Goal: Communication & Community: Answer question/provide support

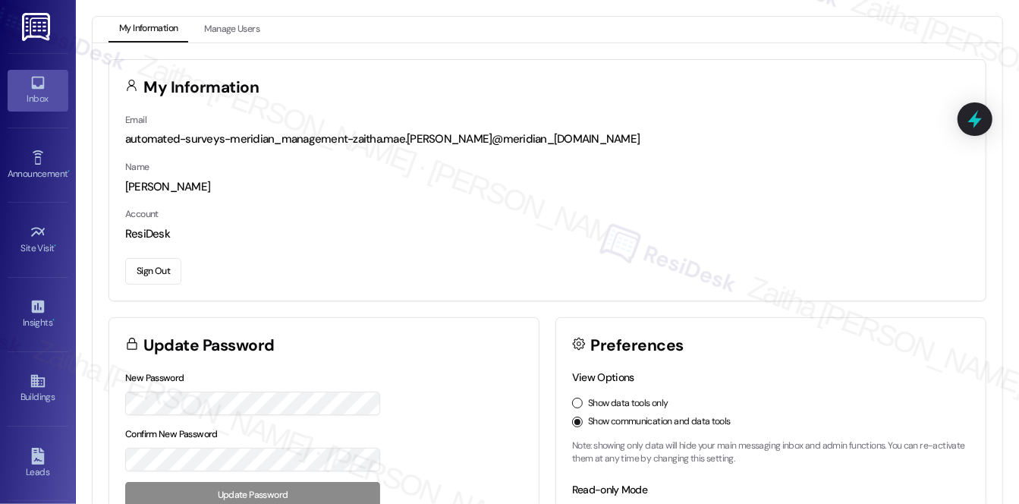
click at [33, 81] on icon at bounding box center [38, 82] width 17 height 17
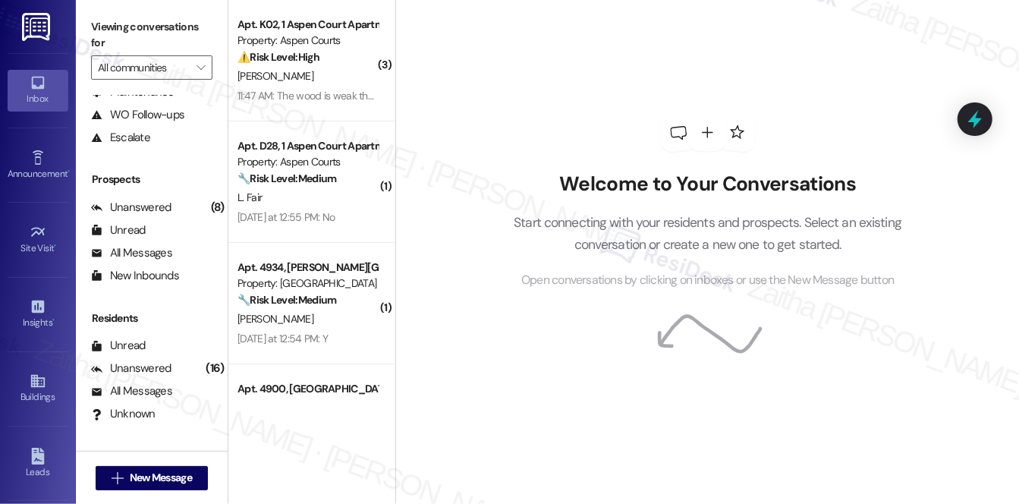
scroll to position [181, 0]
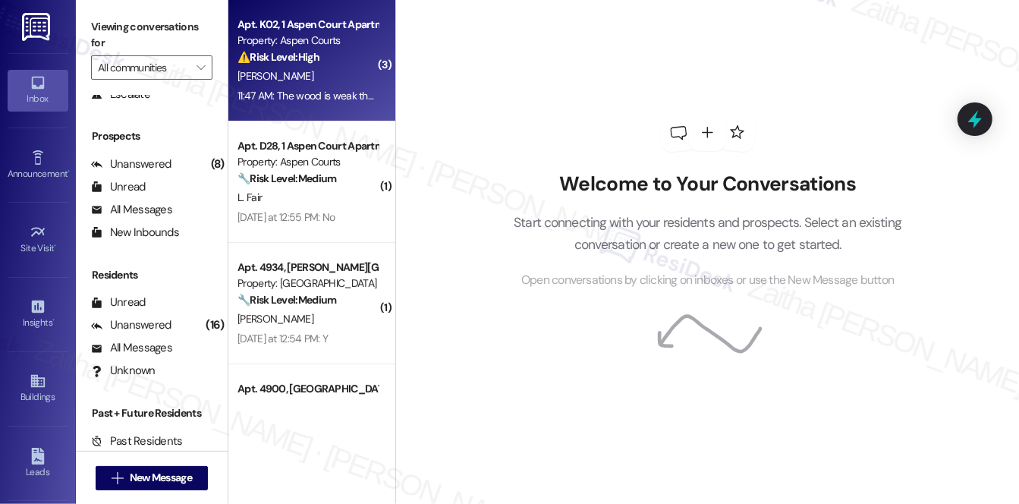
click at [332, 79] on div "O. Hickson" at bounding box center [307, 76] width 143 height 19
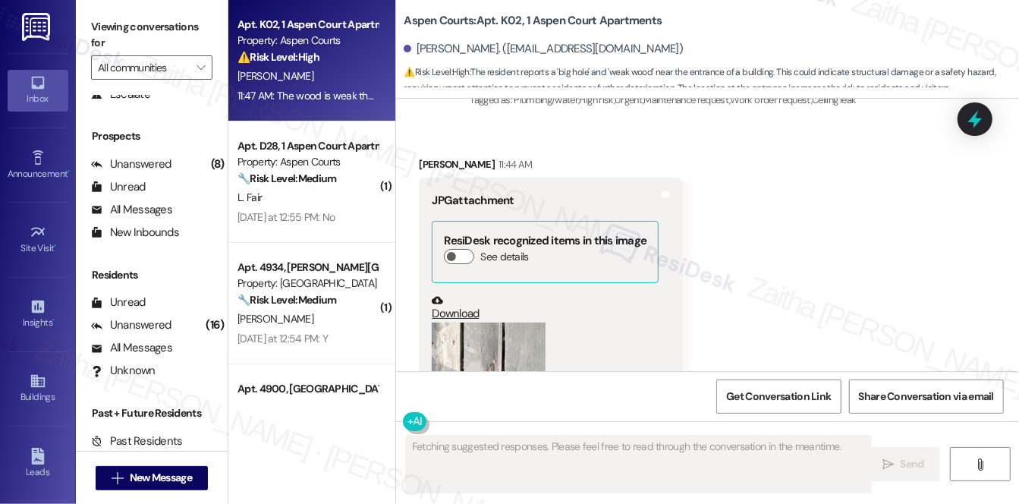
scroll to position [35687, 0]
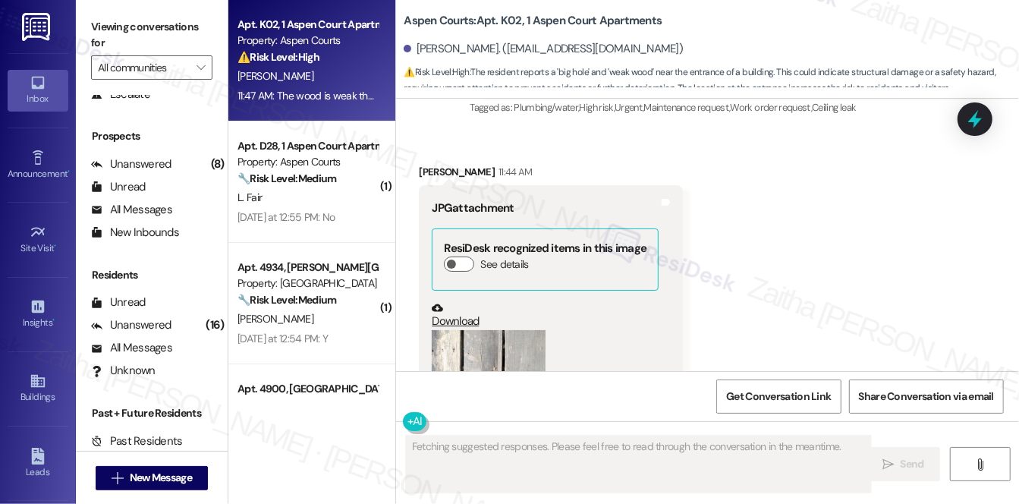
click at [487, 330] on button "Zoom image" at bounding box center [489, 406] width 114 height 152
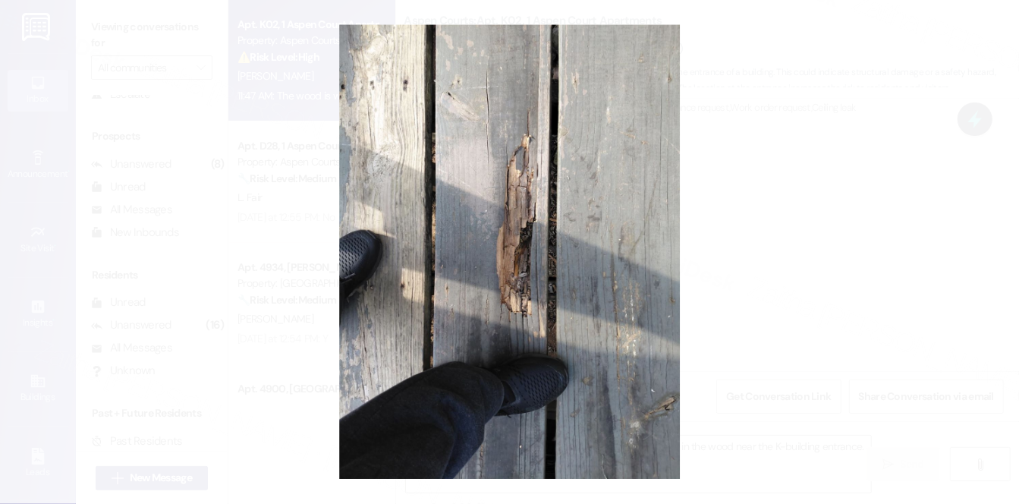
click at [798, 227] on button "Unzoom image" at bounding box center [509, 252] width 1019 height 504
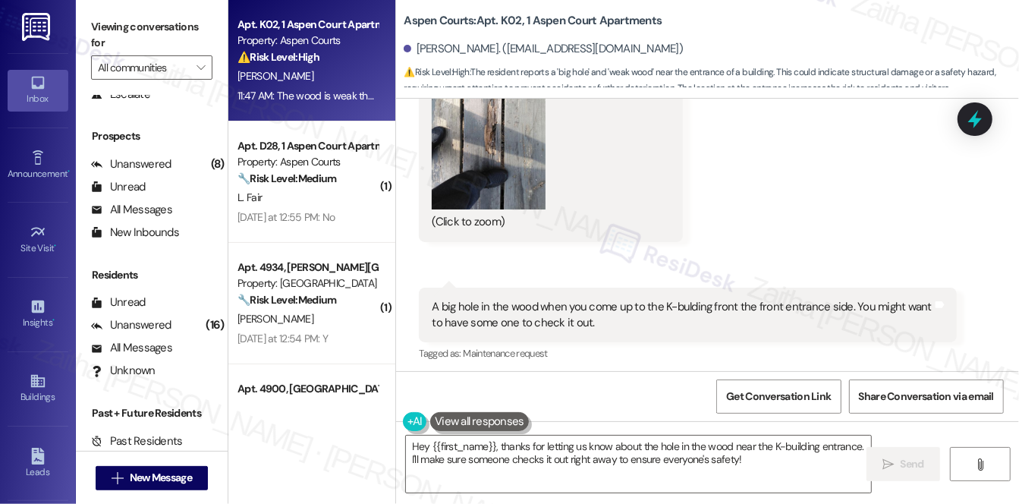
scroll to position [35963, 0]
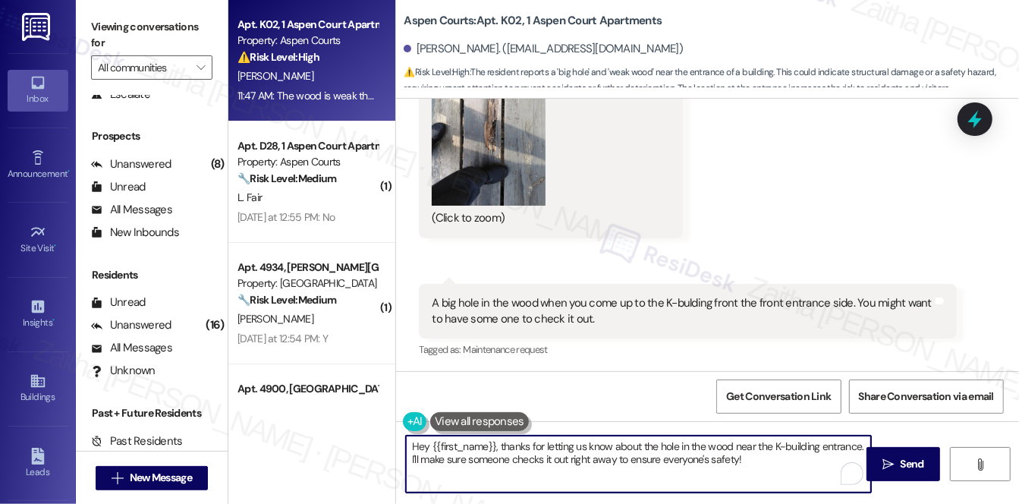
click at [426, 443] on textarea "Hey {{first_name}}, thanks for letting us know about the hole in the wood near …" at bounding box center [638, 464] width 465 height 57
click at [447, 461] on textarea "Hi {{first_name}}, thanks for letting us know about the hole in the wood near t…" at bounding box center [638, 464] width 465 height 57
click at [584, 457] on textarea "Hi {{first_name}}, thanks for letting us know about the hole in the wood near t…" at bounding box center [638, 464] width 465 height 57
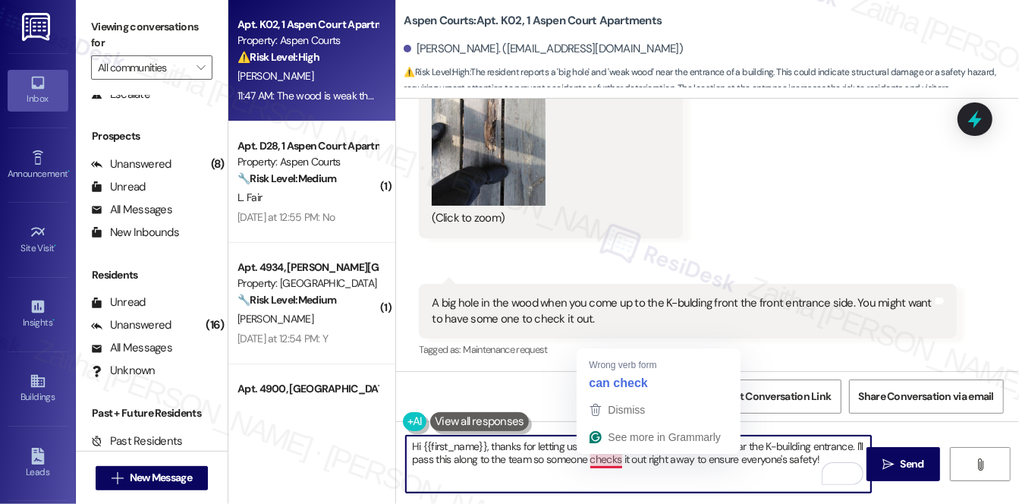
click at [599, 460] on textarea "Hi {{first_name}}, thanks for letting us know about the hole in the wood near t…" at bounding box center [638, 464] width 465 height 57
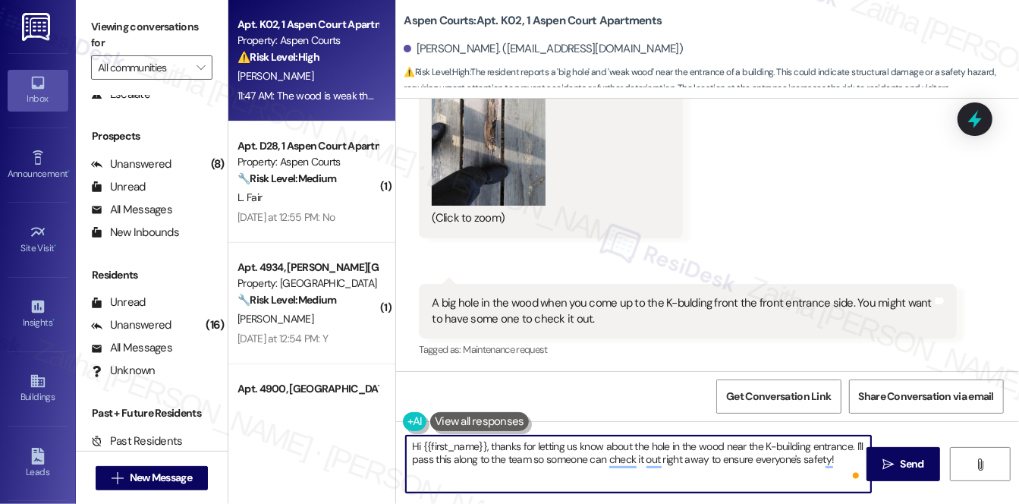
click at [697, 459] on textarea "Hi {{first_name}}, thanks for letting us know about the hole in the wood near t…" at bounding box center [638, 464] width 465 height 57
click at [697, 460] on textarea "Hi {{first_name}}, thanks for letting us know about the hole in the wood near t…" at bounding box center [638, 464] width 465 height 57
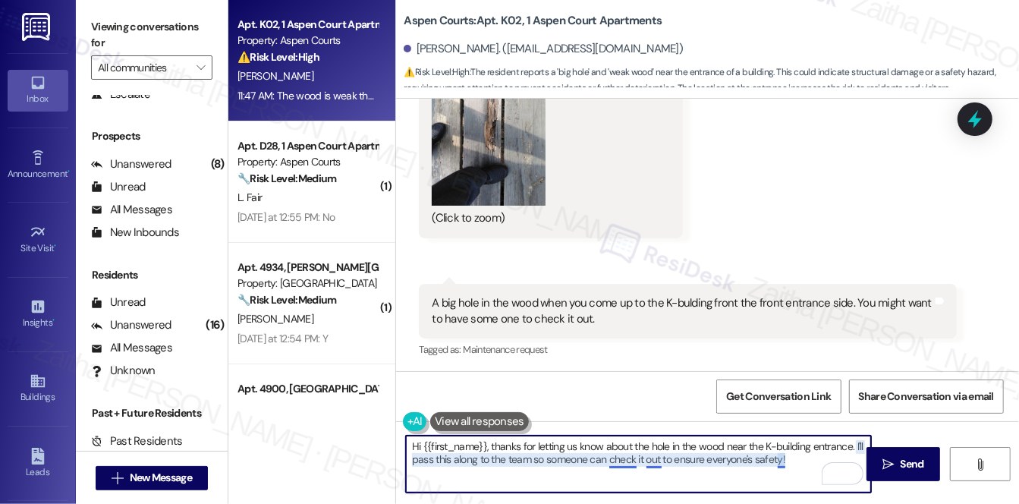
click at [612, 462] on textarea "Hi {{first_name}}, thanks for letting us know about the hole in the wood near t…" at bounding box center [638, 464] width 465 height 57
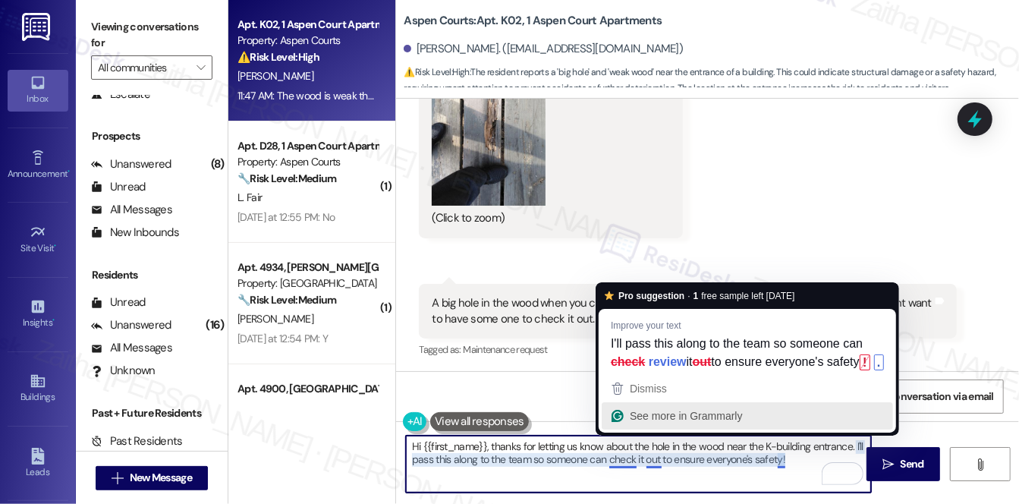
click at [628, 427] on div "See more in Grammarly" at bounding box center [685, 415] width 116 height 23
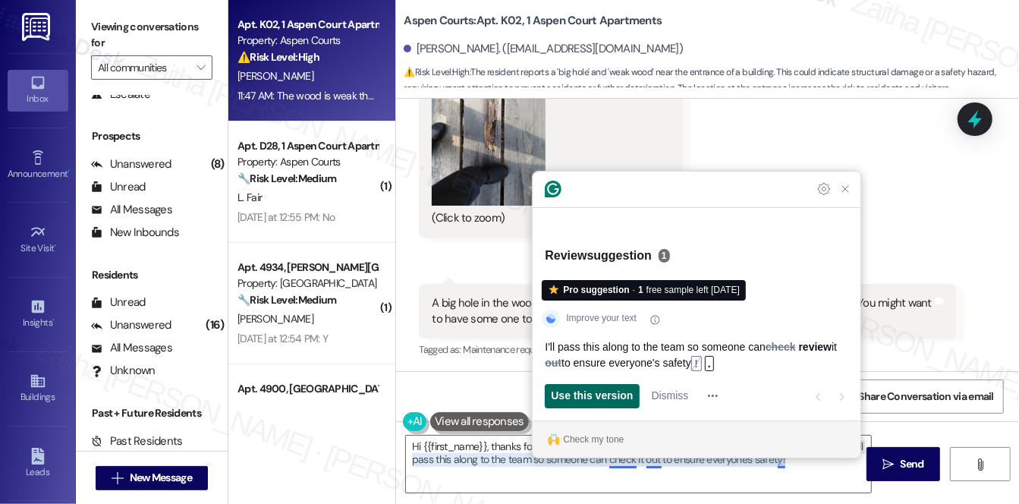
click at [614, 396] on span "Use this version" at bounding box center [592, 396] width 82 height 16
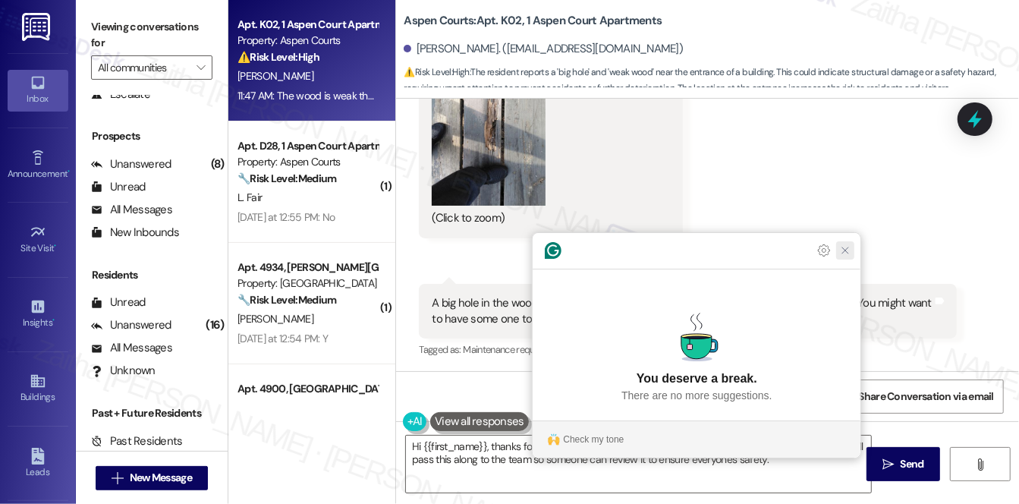
drag, startPoint x: 845, startPoint y: 275, endPoint x: 793, endPoint y: 379, distance: 117.1
click at [845, 256] on icon "Close Grammarly Assistant" at bounding box center [845, 250] width 12 height 12
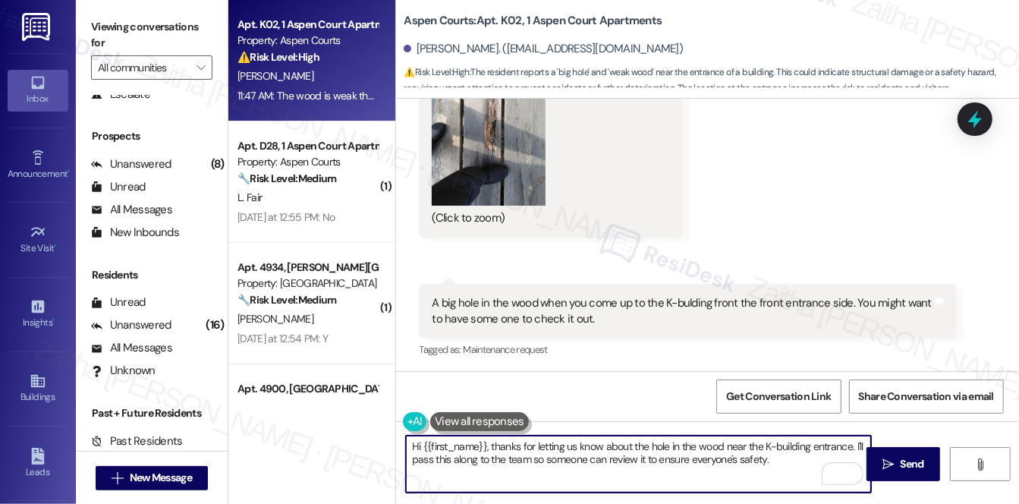
click at [779, 464] on textarea "Hi {{first_name}}, thanks for letting us know about the hole in the wood near t…" at bounding box center [638, 464] width 465 height 57
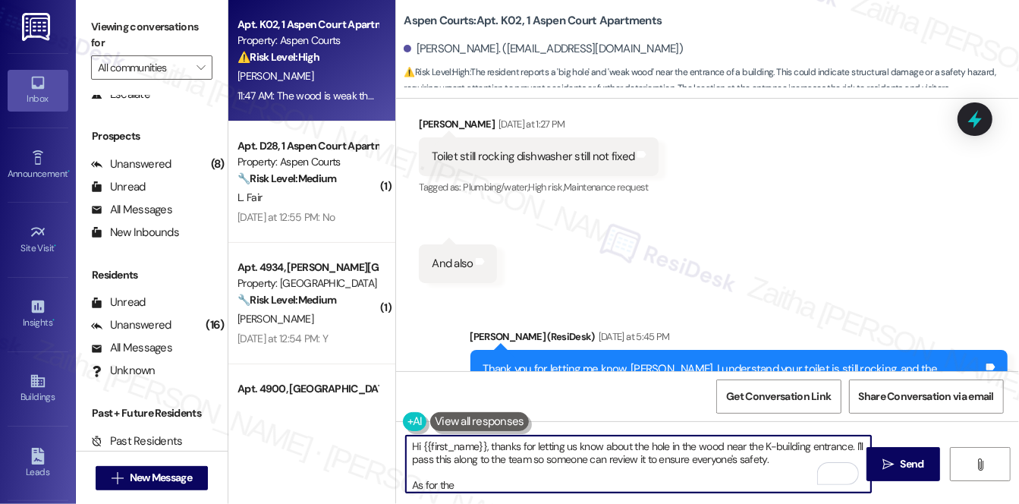
scroll to position [35343, 0]
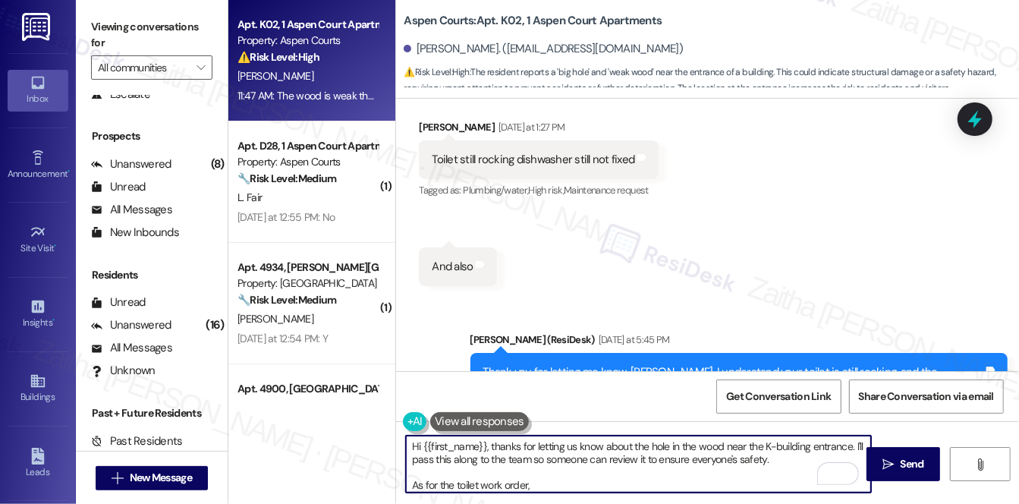
paste textarea "Do we have your permission to enter during your absence? Do you have pets that …"
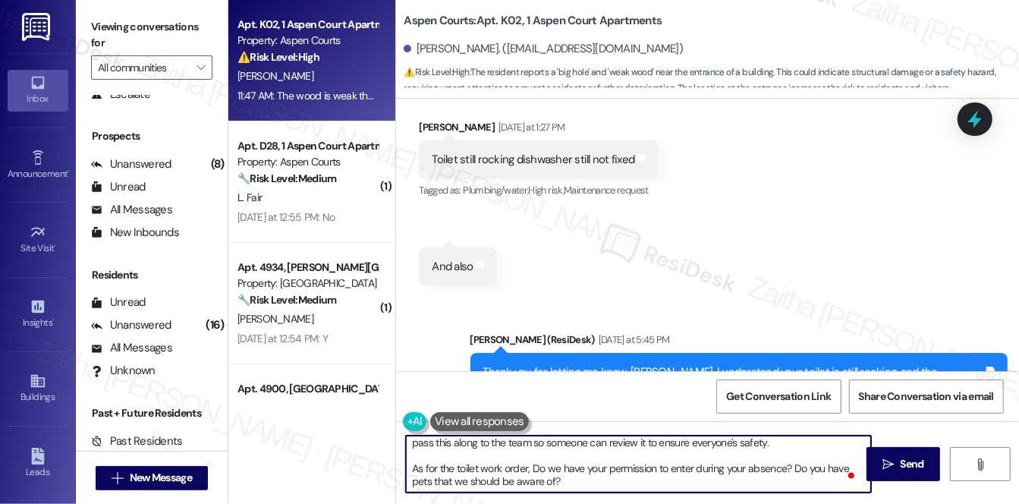
scroll to position [16, 0]
click at [526, 467] on textarea "Hi {{first_name}}, thanks for letting us know about the hole in the wood near t…" at bounding box center [638, 464] width 465 height 57
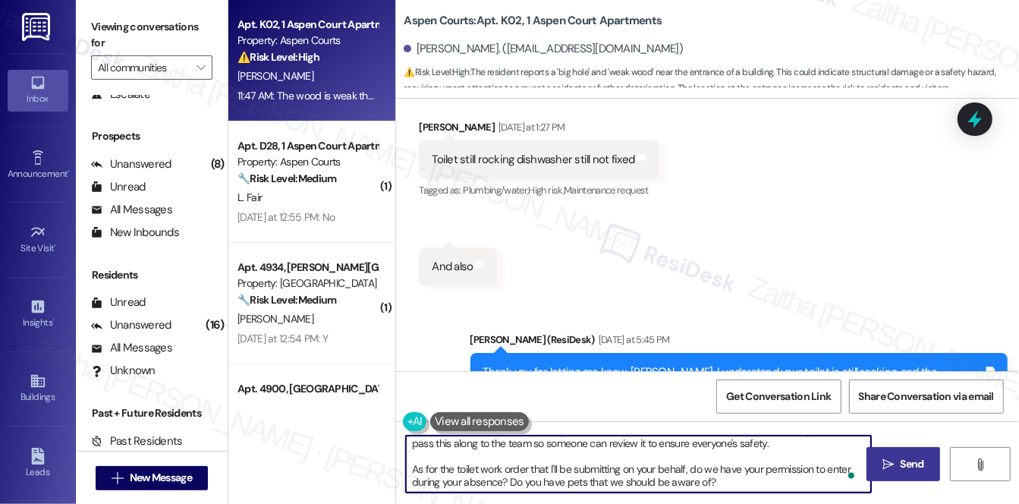
type textarea "Hi {{first_name}}, thanks for letting us know about the hole in the wood near t…"
click at [917, 466] on span "Send" at bounding box center [912, 464] width 24 height 16
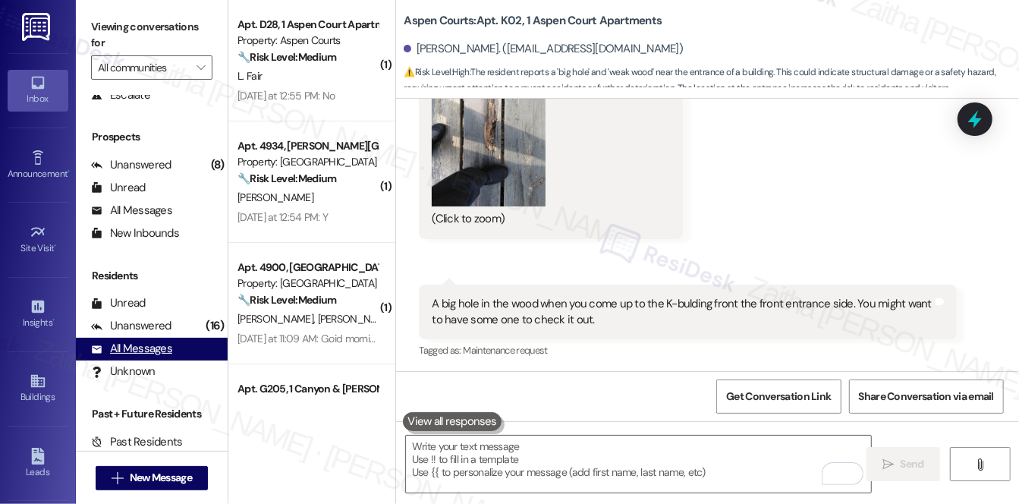
scroll to position [181, 0]
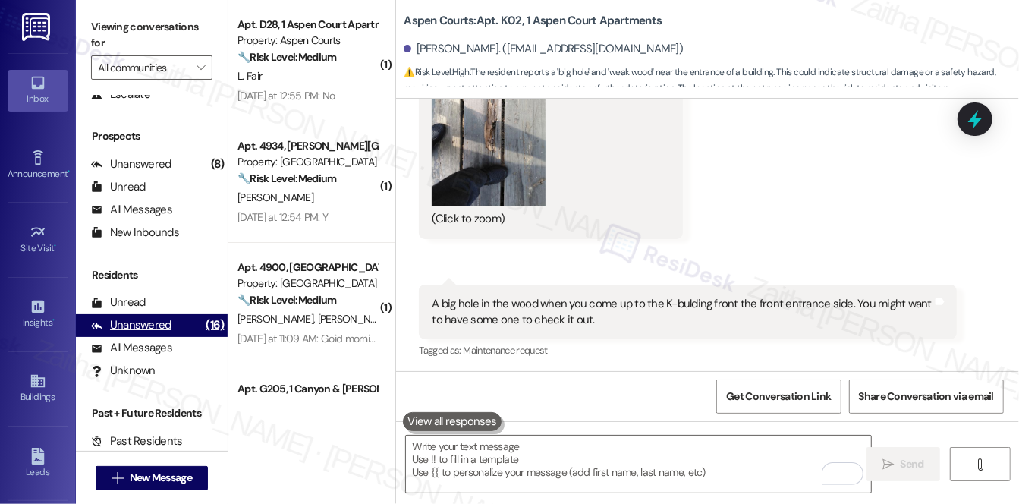
click at [144, 325] on div "Unanswered" at bounding box center [131, 325] width 80 height 16
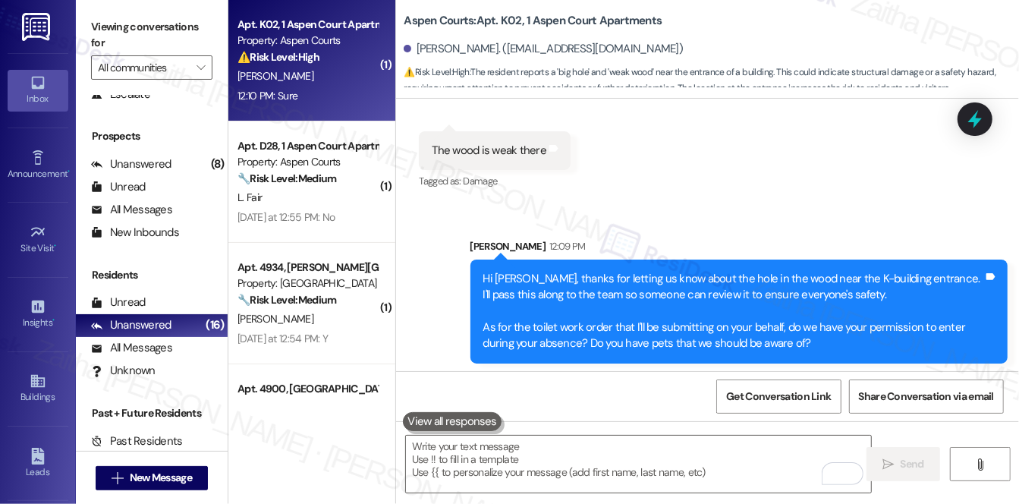
scroll to position [36240, 0]
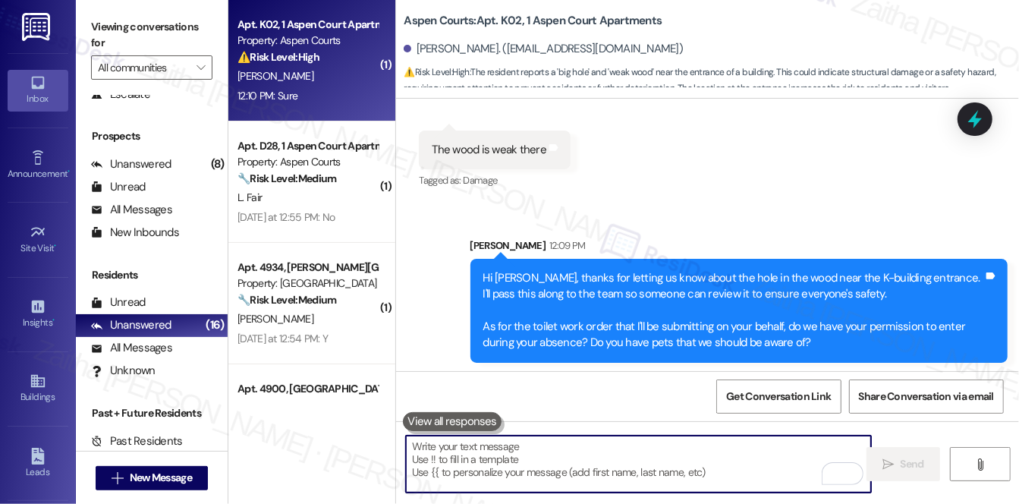
click at [520, 454] on textarea "To enrich screen reader interactions, please activate Accessibility in Grammarl…" at bounding box center [638, 464] width 465 height 57
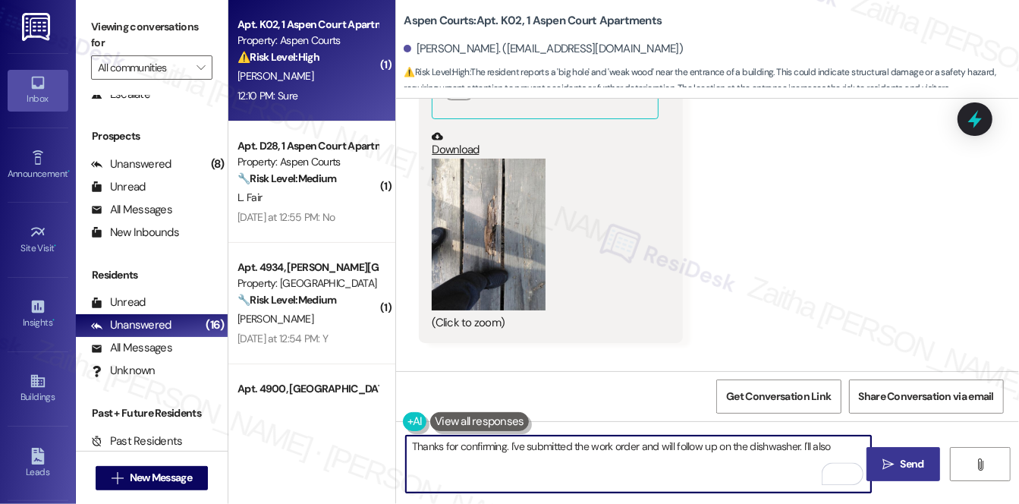
scroll to position [35826, 0]
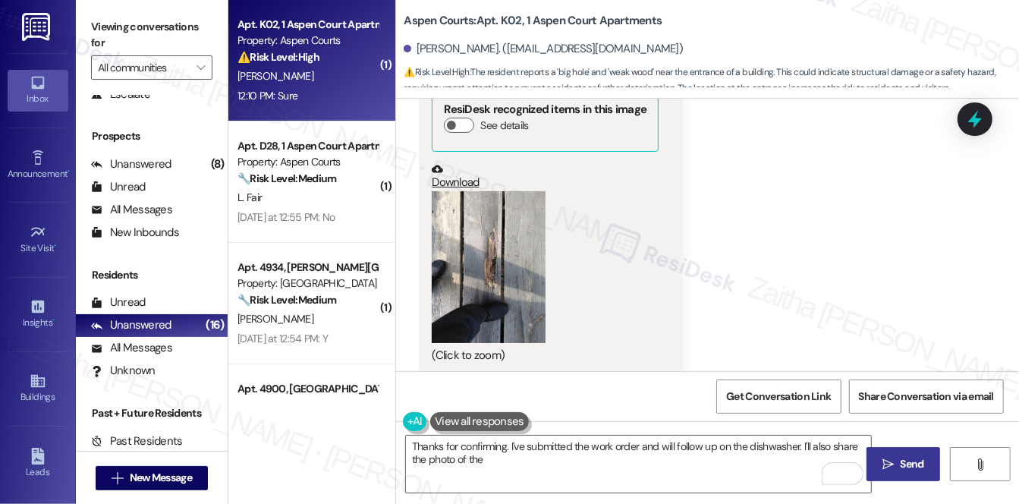
drag, startPoint x: 442, startPoint y: 331, endPoint x: 534, endPoint y: 328, distance: 91.9
click at [534, 433] on div "A big hole in the wood when you come up to the K-bulding front the front entran…" at bounding box center [682, 449] width 501 height 33
copy div "big hole in the wood"
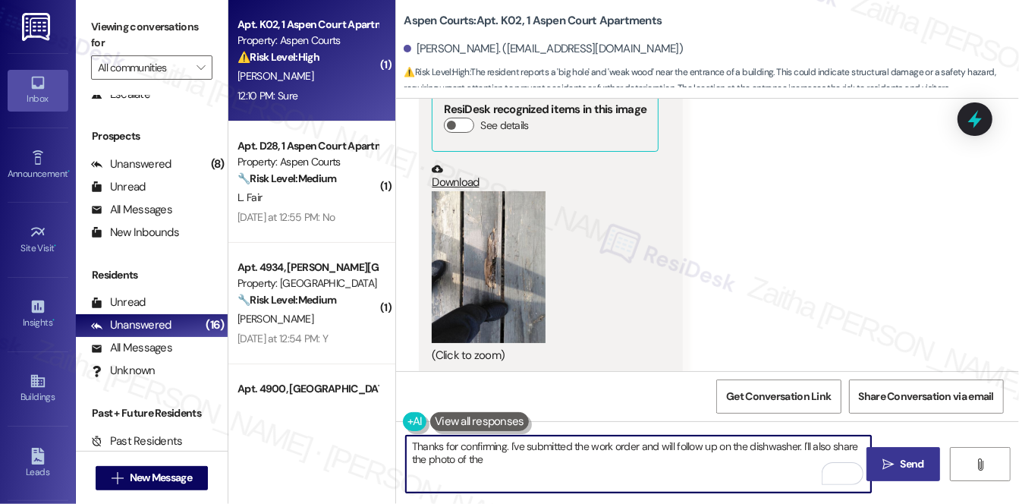
click at [528, 454] on textarea "Thanks for confirming. I've submitted the work order and will follow up on the …" at bounding box center [638, 464] width 465 height 57
paste textarea "big hole in the wood"
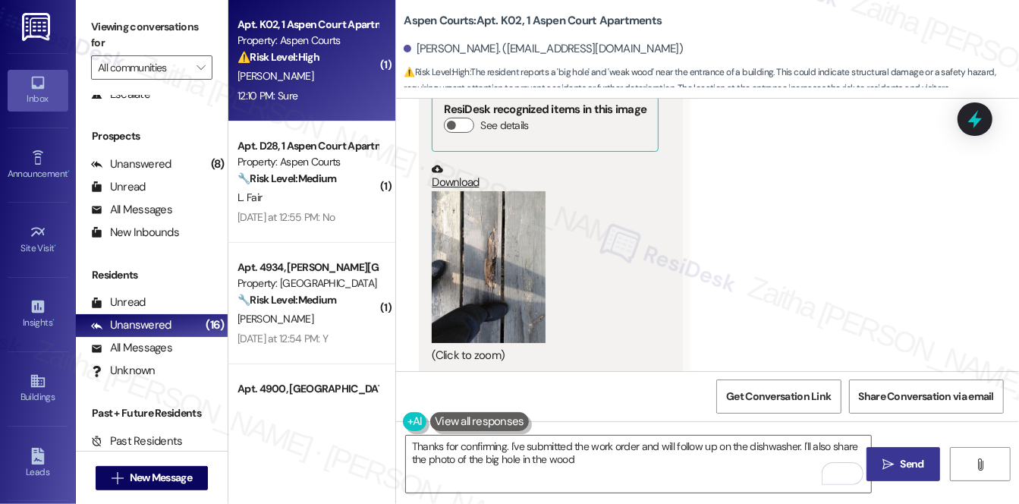
drag, startPoint x: 657, startPoint y: 331, endPoint x: 705, endPoint y: 327, distance: 48.0
click at [706, 433] on div "A big hole in the wood when you come up to the K-bulding front the front entran…" at bounding box center [682, 449] width 501 height 33
copy div "K-bulding"
click at [590, 464] on textarea "Thanks for confirming. I've submitted the work order and will follow up on the …" at bounding box center [638, 464] width 465 height 57
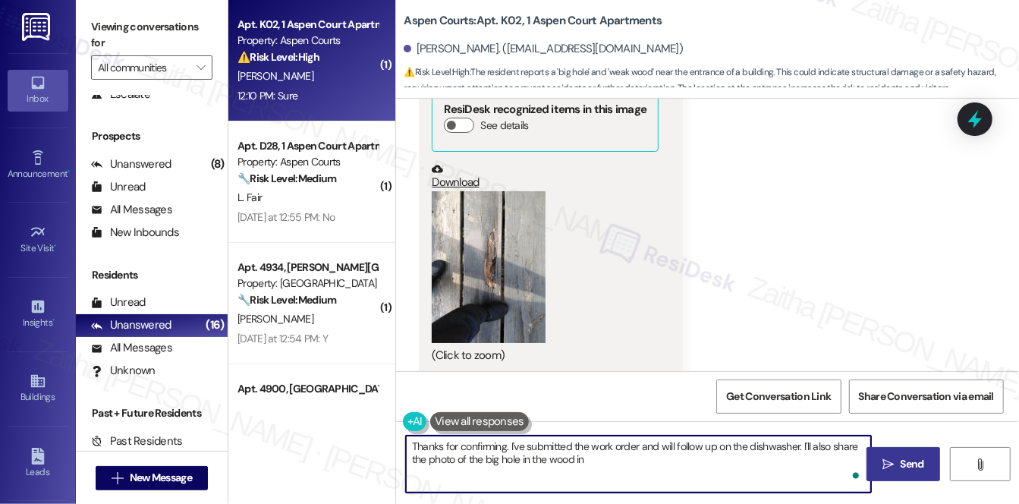
paste textarea "K-bulding"
type textarea "Thanks for confirming. I've submitted the work order and will follow up on the …"
drag, startPoint x: 409, startPoint y: 441, endPoint x: 669, endPoint y: 464, distance: 260.5
click at [669, 464] on textarea "Thanks for confirming. I've submitted the work order and will follow up on the …" at bounding box center [638, 464] width 465 height 57
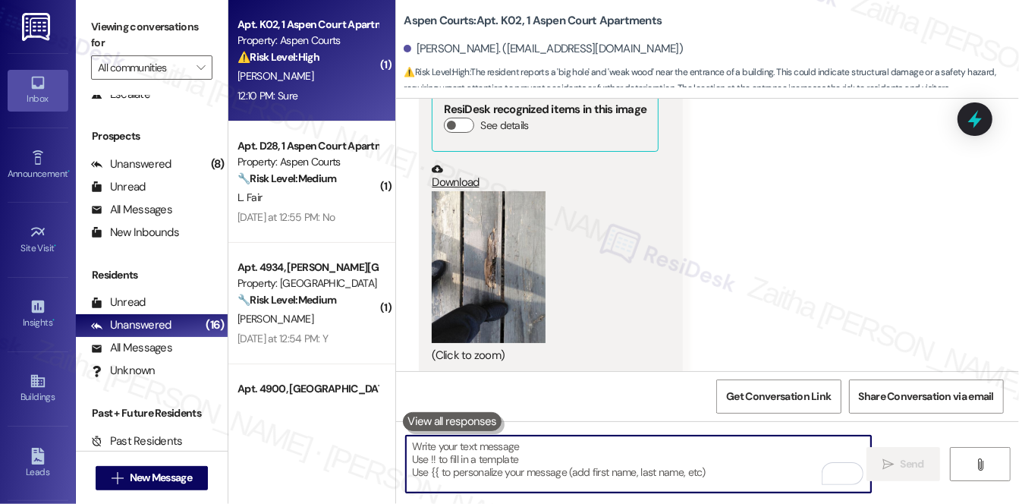
click at [451, 460] on textarea "To enrich screen reader interactions, please activate Accessibility in Grammarl…" at bounding box center [638, 464] width 465 height 57
paste textarea "Thank you for confirming. I’ve submitted the work order and will follow up rega…"
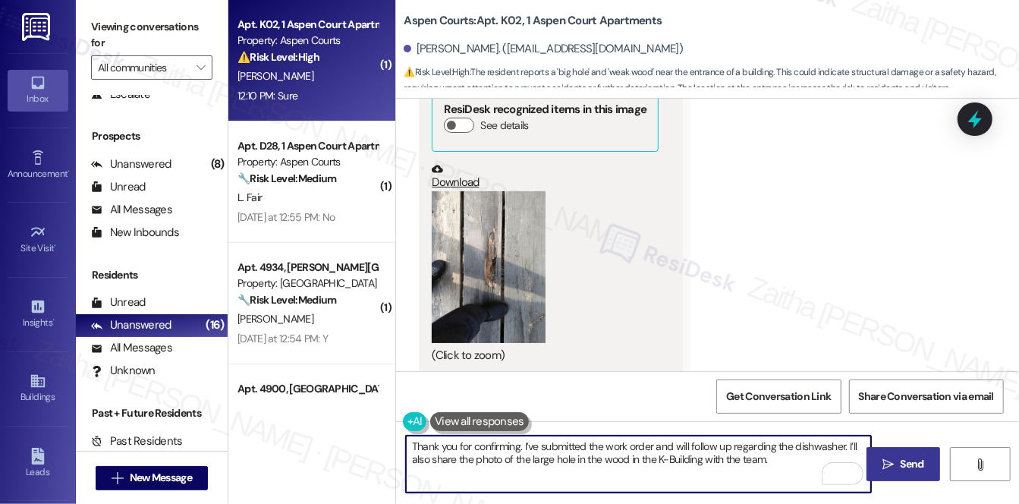
click at [785, 459] on textarea "Thank you for confirming. I’ve submitted the work order and will follow up rega…" at bounding box center [638, 464] width 465 height 57
paste textarea "Thank you for confirming. I’ve submitted the work order and will follow up rega…"
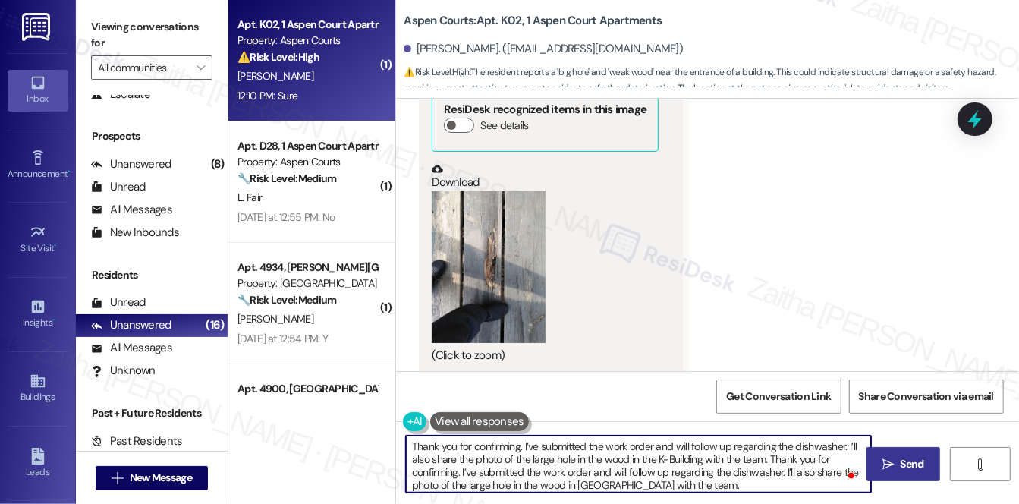
drag, startPoint x: 785, startPoint y: 459, endPoint x: 693, endPoint y: 480, distance: 95.0
click at [693, 480] on textarea "Thank you for confirming. I’ve submitted the work order and will follow up rega…" at bounding box center [638, 464] width 465 height 57
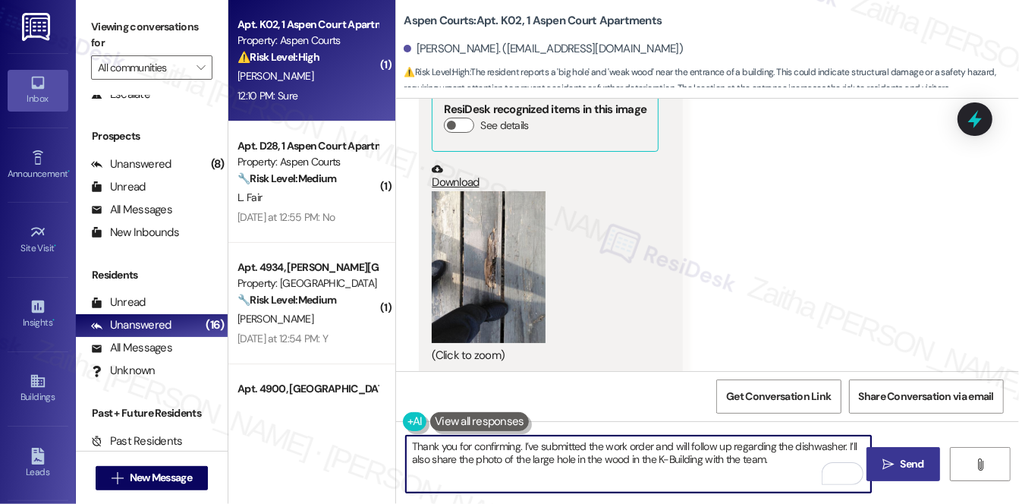
paste textarea "Is there anything else I can assist you with?"
type textarea "Thank you for confirming. I’ve submitted the work order and will follow up rega…"
drag, startPoint x: 908, startPoint y: 464, endPoint x: 894, endPoint y: 449, distance: 19.9
click at [908, 464] on span "Send" at bounding box center [912, 464] width 24 height 16
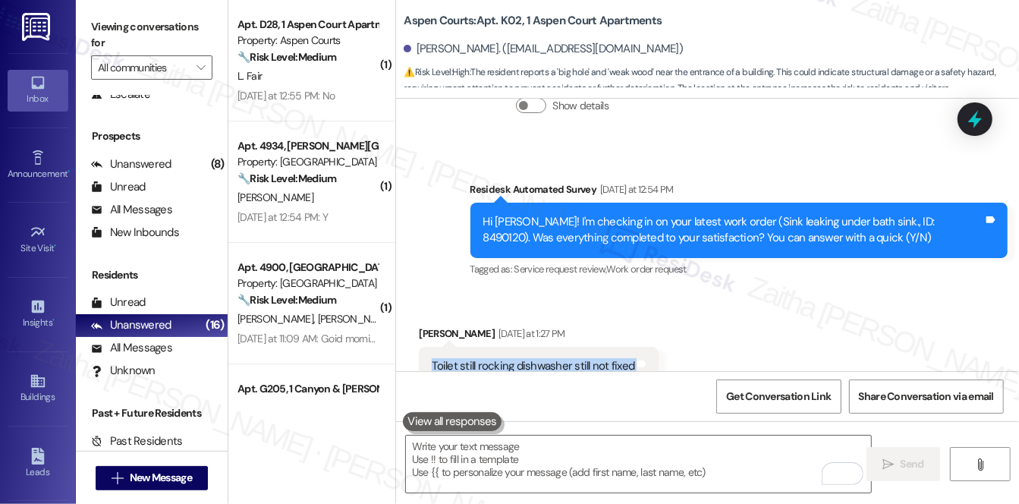
scroll to position [35136, 0]
drag, startPoint x: 426, startPoint y: 340, endPoint x: 450, endPoint y: 337, distance: 23.7
click at [450, 337] on div "Received via SMS Otis Hickson Yesterday at 1:27 PM Toilet still rocking dishwas…" at bounding box center [707, 397] width 623 height 212
click at [813, 291] on div "Received via SMS Otis Hickson Yesterday at 1:27 PM Toilet still rocking dishwas…" at bounding box center [707, 397] width 623 height 212
drag, startPoint x: 431, startPoint y: 270, endPoint x: 511, endPoint y: 272, distance: 80.5
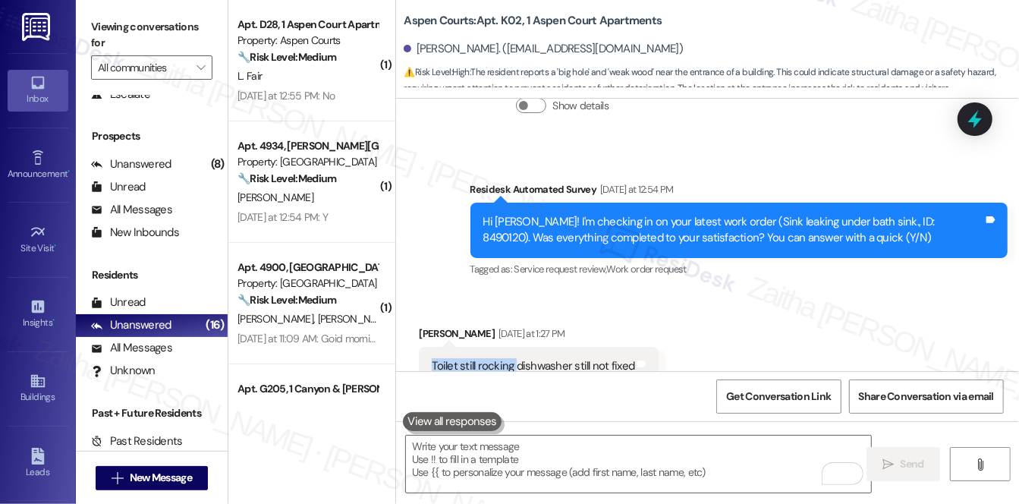
click at [511, 347] on div "Toilet still rocking dishwasher still not fixed Tags and notes" at bounding box center [539, 366] width 240 height 39
copy div "Toilet still rocking"
click at [980, 121] on icon at bounding box center [975, 120] width 18 height 24
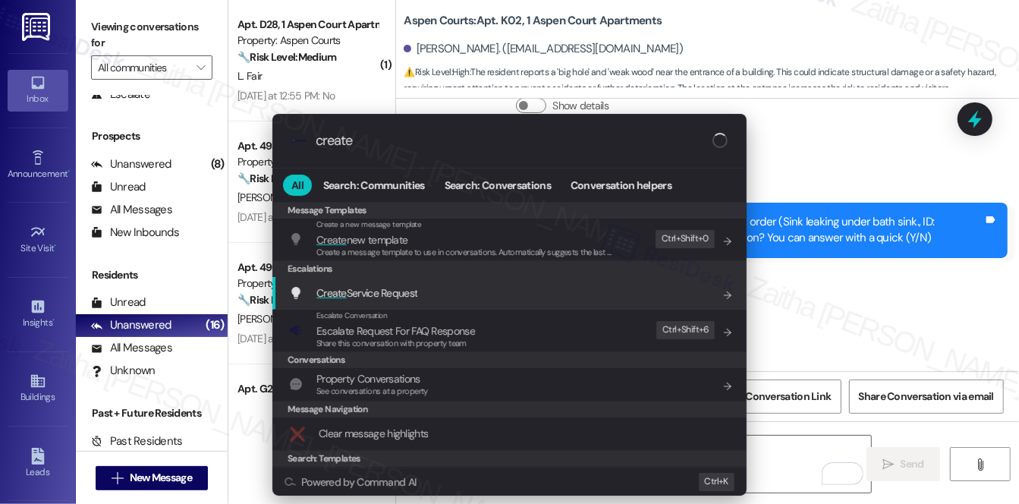
type input "create"
click at [398, 290] on span "Create Service Request" at bounding box center [366, 293] width 101 height 14
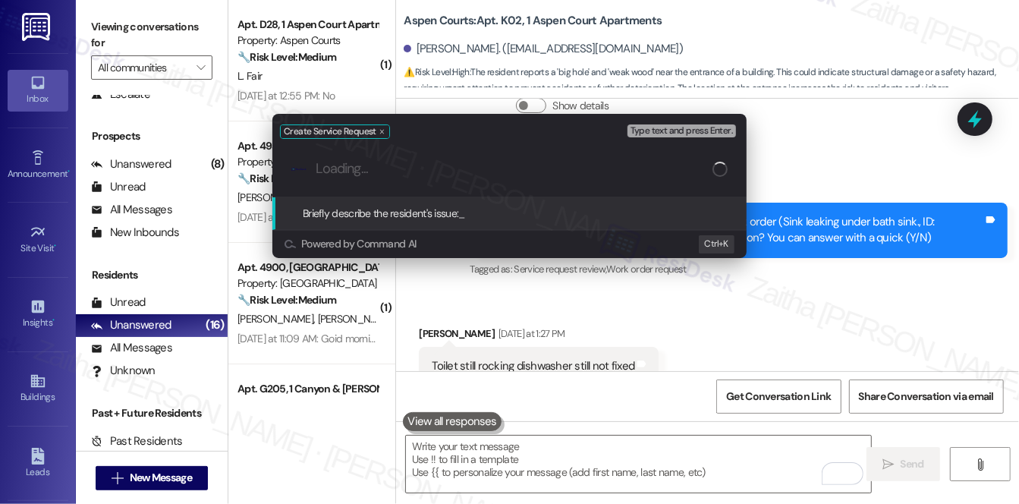
paste input "Toilet still rocking"
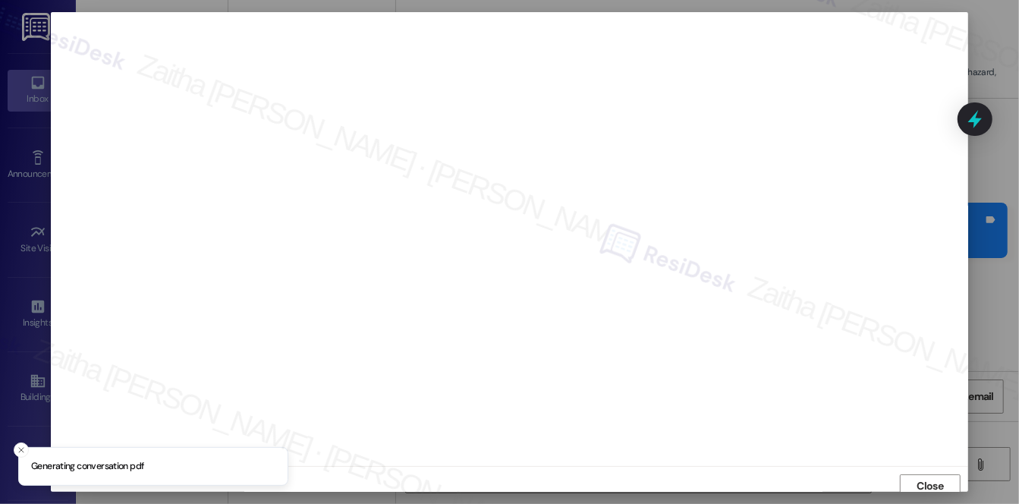
scroll to position [6, 0]
click at [925, 482] on span "Close" at bounding box center [930, 480] width 27 height 16
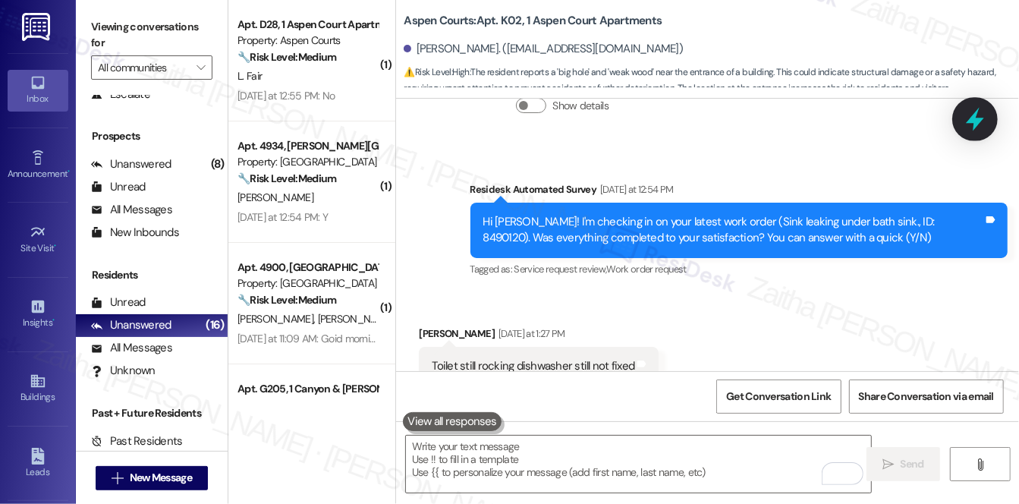
click at [964, 121] on icon at bounding box center [975, 119] width 26 height 26
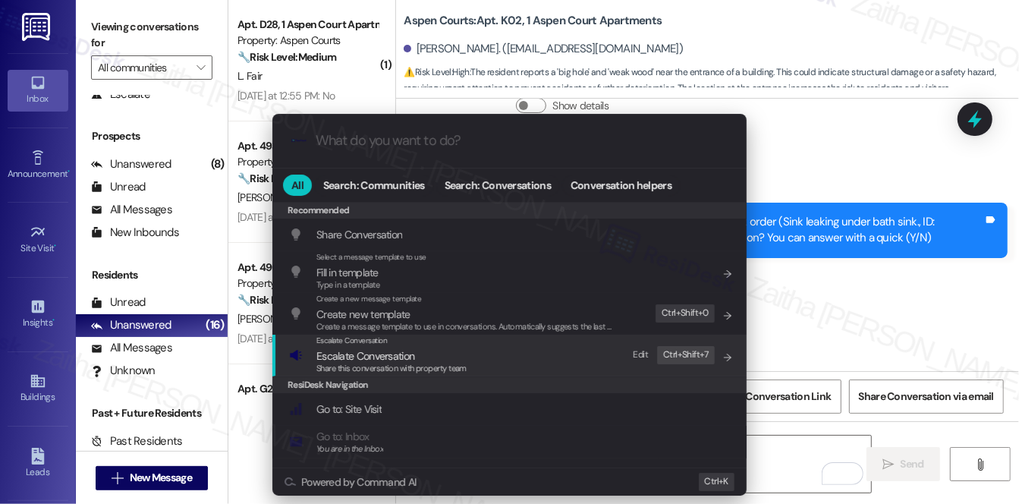
click at [347, 351] on span "Escalate Conversation" at bounding box center [365, 356] width 98 height 14
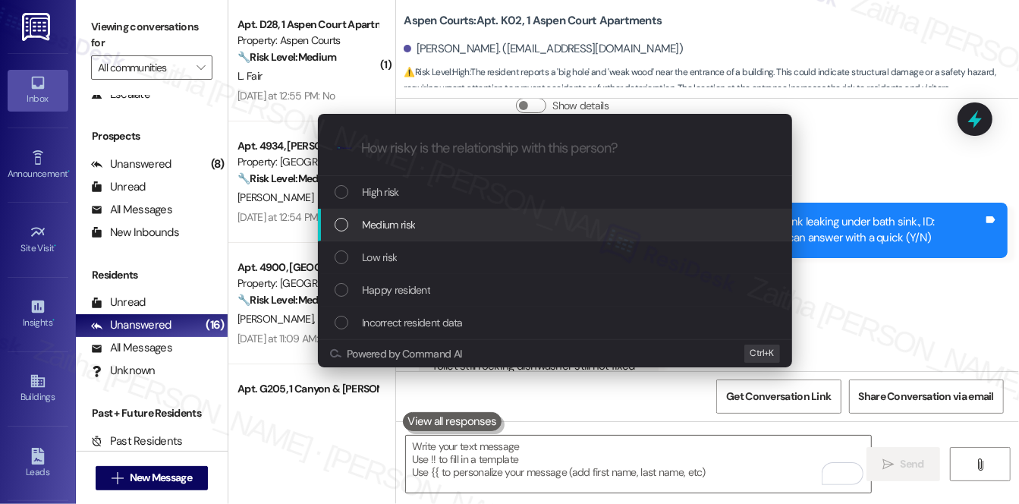
click at [400, 225] on span "Medium risk" at bounding box center [388, 224] width 53 height 17
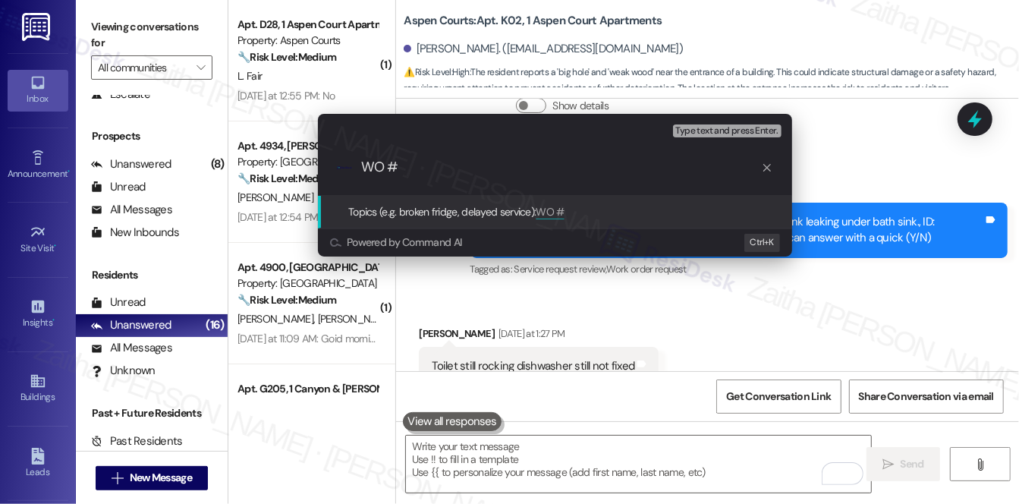
paste input "8498296"
click at [447, 167] on input "WO #8498296 Filed by ResiDesk" at bounding box center [561, 167] width 400 height 16
click at [610, 171] on input "WO #8498296(toilet) Filed by ResiDesk" at bounding box center [561, 167] width 400 height 16
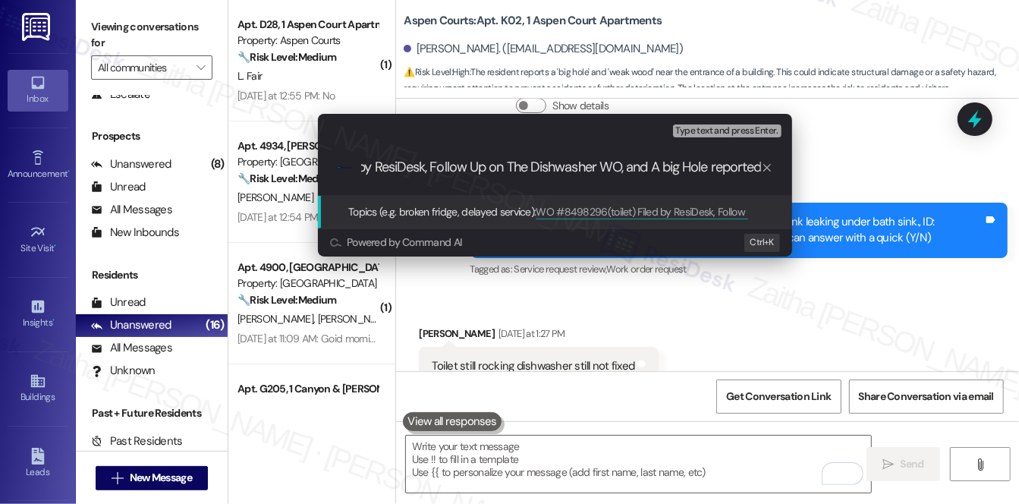
scroll to position [0, 168]
click at [712, 162] on input "WO #8498296(toilet) Filed by ResiDesk, Follow Up on The Dishwasher WO, and A bi…" at bounding box center [561, 167] width 400 height 16
type input "WO #8498296(toilet) Filed by ResiDesk, Follow Up on The Dishwasher WO, and A bi…"
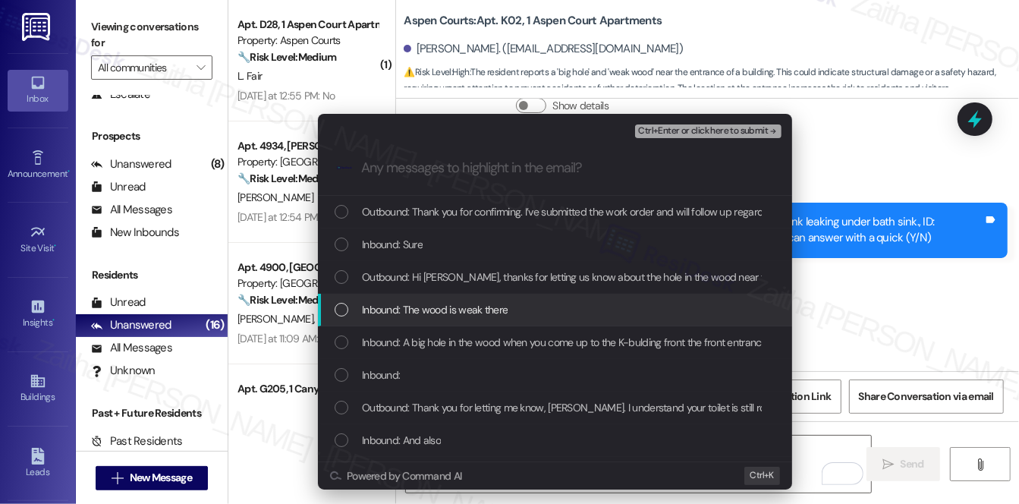
click at [533, 301] on div "Inbound: The wood is weak there" at bounding box center [557, 309] width 444 height 17
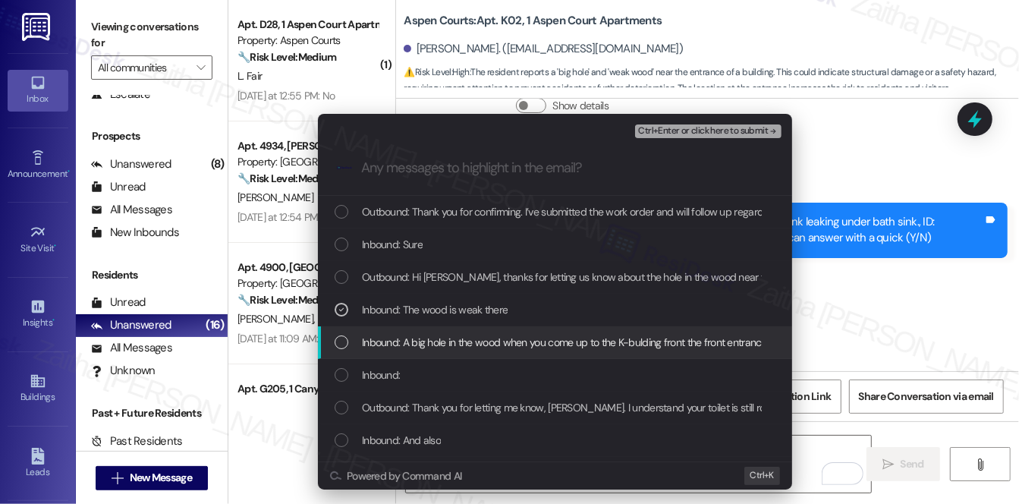
click at [536, 338] on span "Inbound: A big hole in the wood when you come up to the K-bulding front the fro…" at bounding box center [685, 342] width 647 height 17
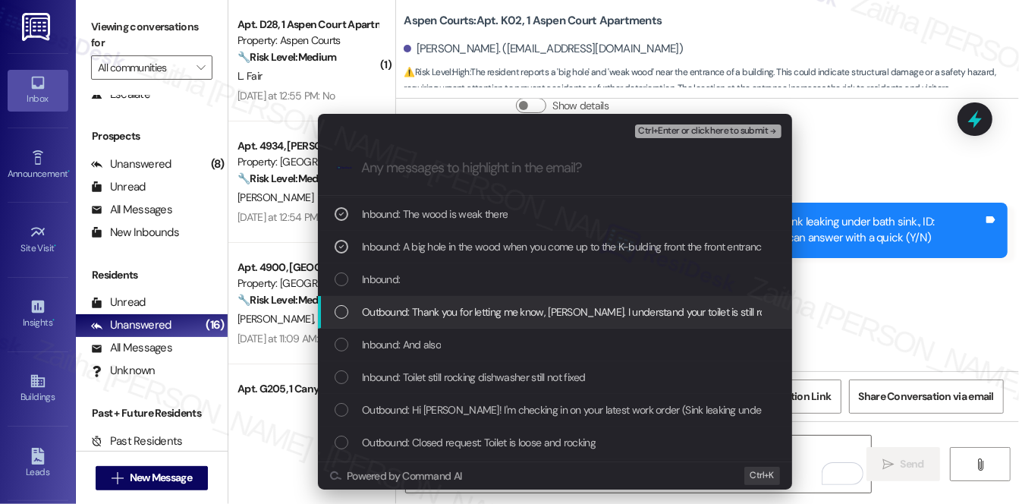
scroll to position [137, 0]
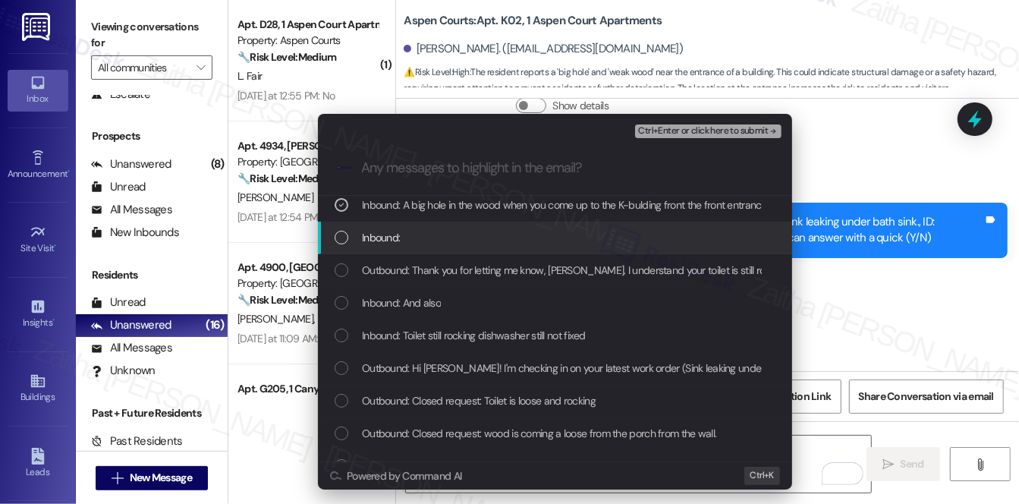
click at [459, 244] on div "Inbound:" at bounding box center [557, 237] width 444 height 17
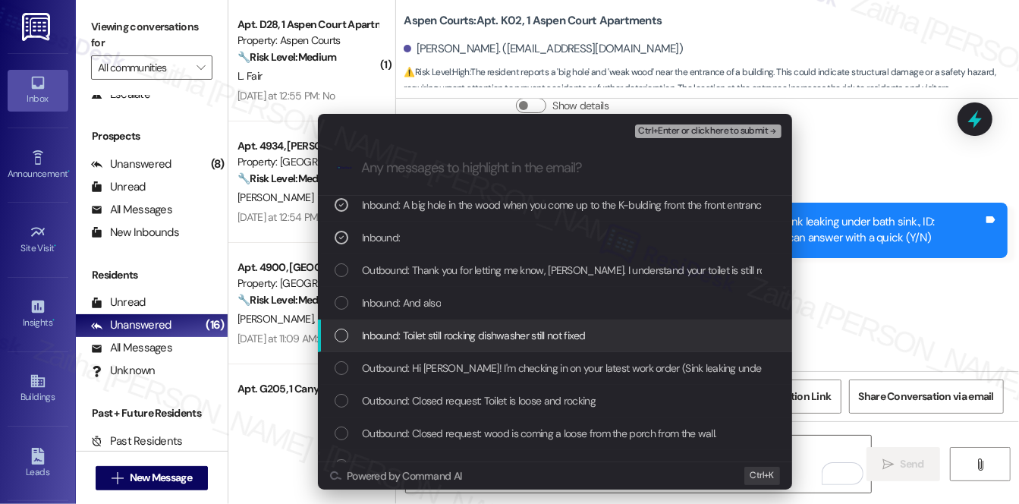
click at [494, 329] on span "Inbound: Toilet still rocking dishwasher still not fixed" at bounding box center [474, 335] width 224 height 17
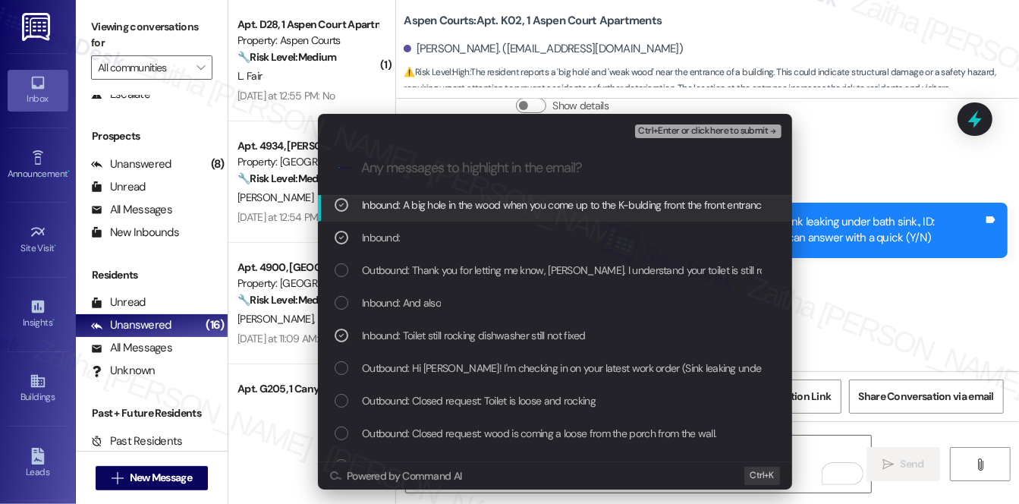
click at [687, 134] on span "Ctrl+Enter or click here to submit" at bounding box center [703, 131] width 130 height 11
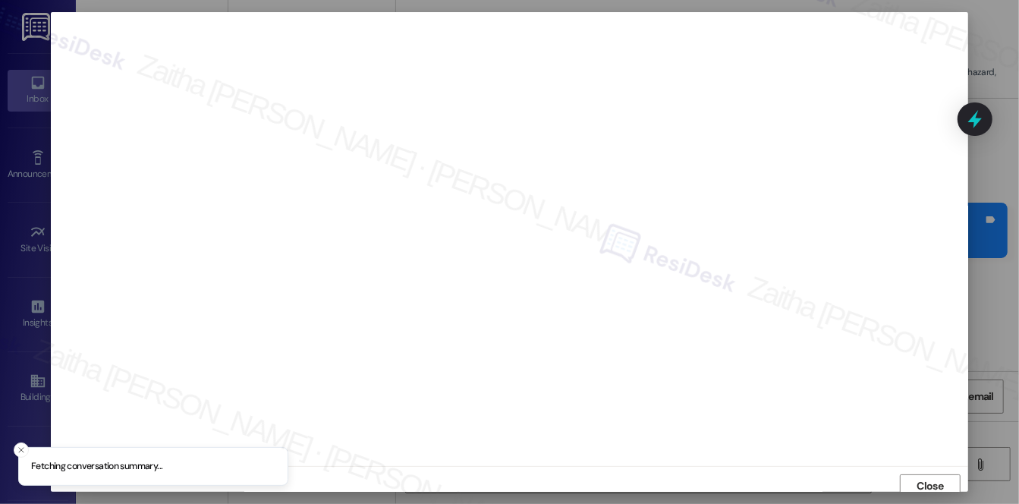
scroll to position [6, 0]
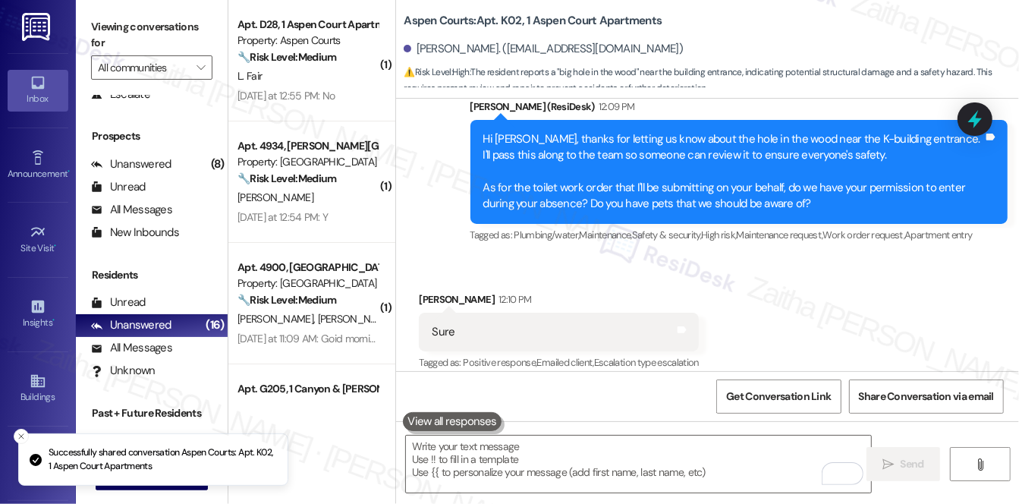
scroll to position [36239, 0]
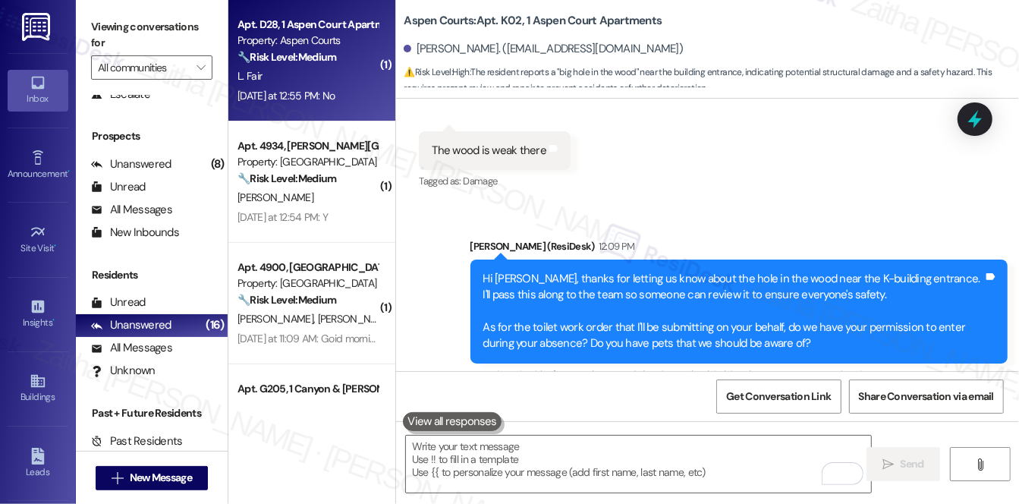
click at [318, 68] on div "L. Fair" at bounding box center [307, 76] width 143 height 19
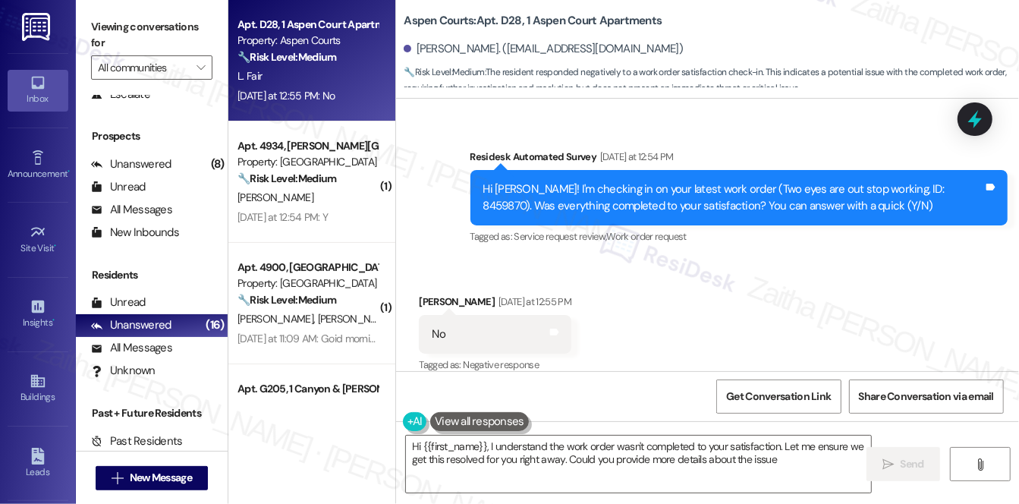
type textarea "Hi {{first_name}}, I understand the work order wasn't completed to your satisfa…"
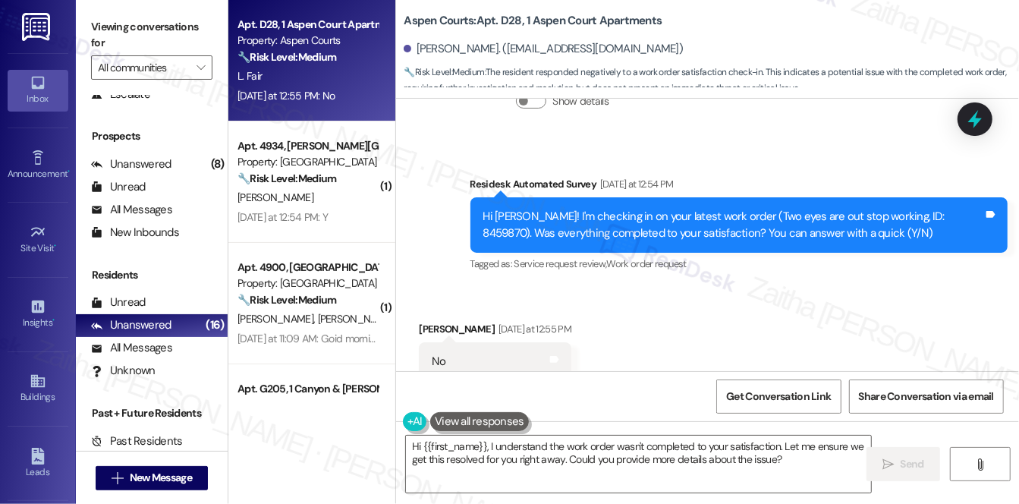
scroll to position [5773, 0]
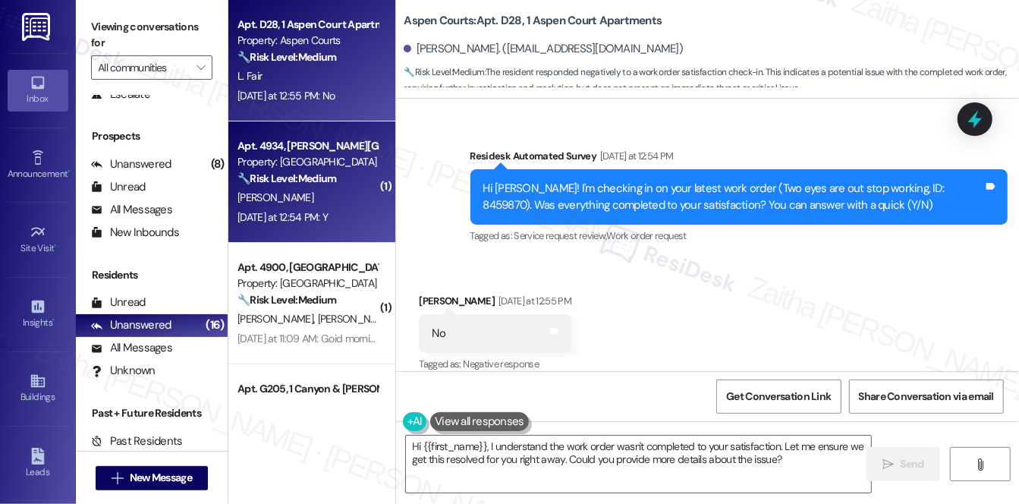
click at [331, 208] on div "Yesterday at 12:54 PM: Y Yesterday at 12:54 PM: Y" at bounding box center [307, 217] width 143 height 19
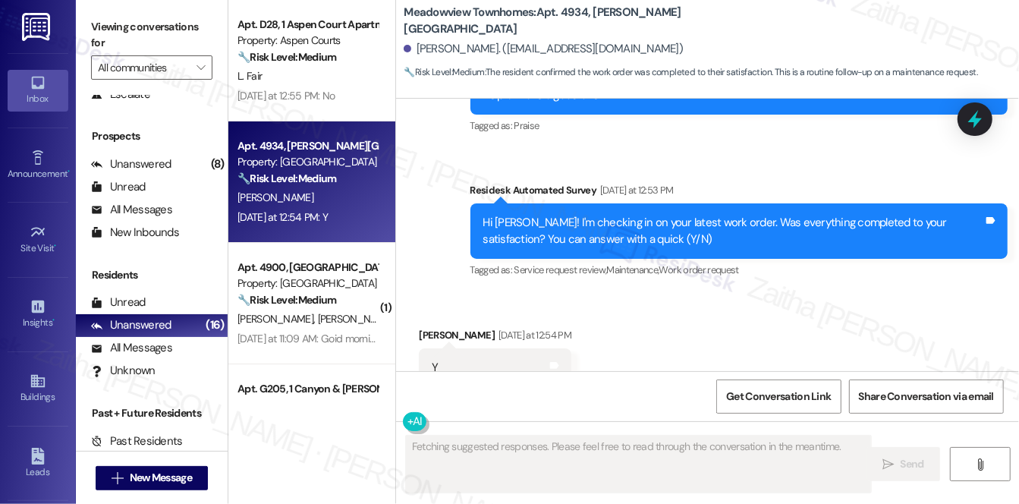
scroll to position [4397, 0]
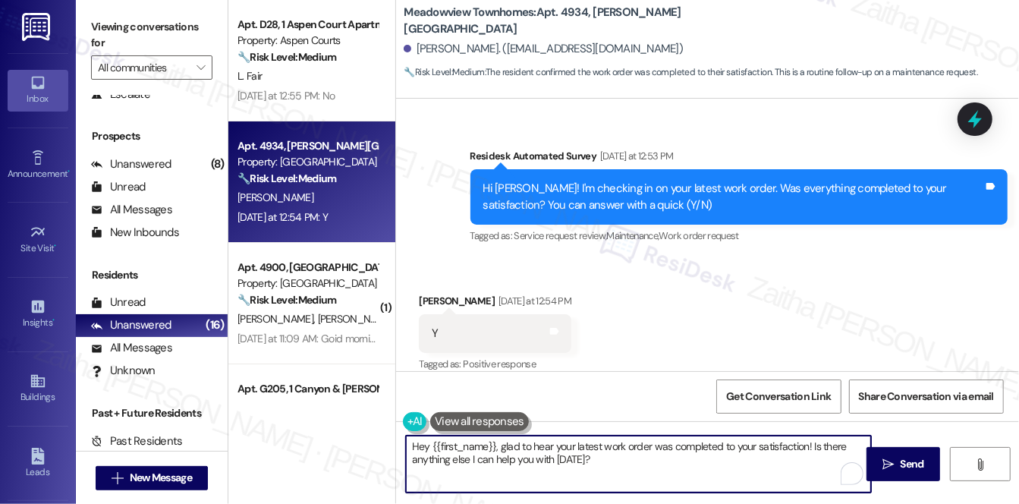
click at [424, 447] on textarea "Hey {{first_name}}, glad to hear your latest work order was completed to your s…" at bounding box center [638, 464] width 465 height 57
drag, startPoint x: 804, startPoint y: 442, endPoint x: 808, endPoint y: 459, distance: 17.3
click at [808, 459] on textarea "Hi {{first_name}}, glad to hear your latest work order was completed to your sa…" at bounding box center [638, 464] width 465 height 57
type textarea "Hi {{first_name}}, glad to hear your latest work order was completed to your sa…"
click at [914, 464] on span "Send" at bounding box center [912, 464] width 24 height 16
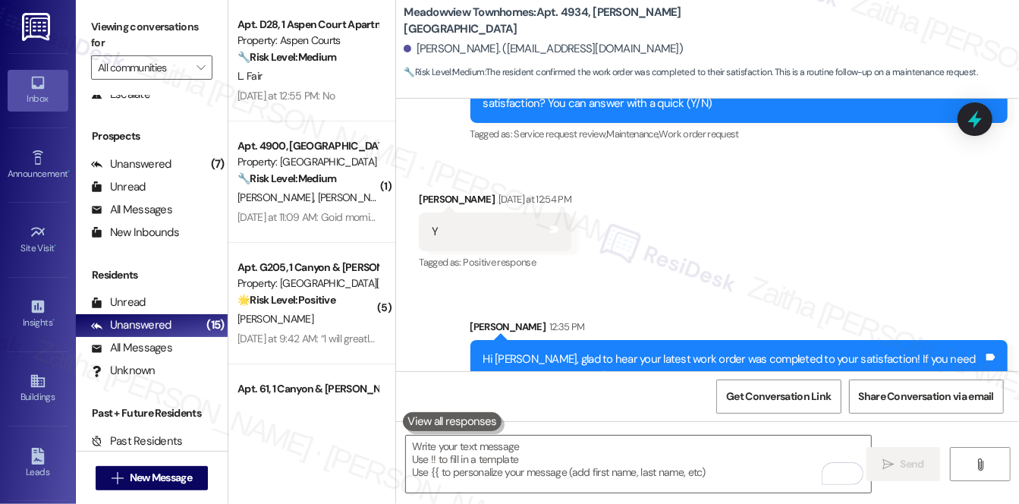
scroll to position [4519, 0]
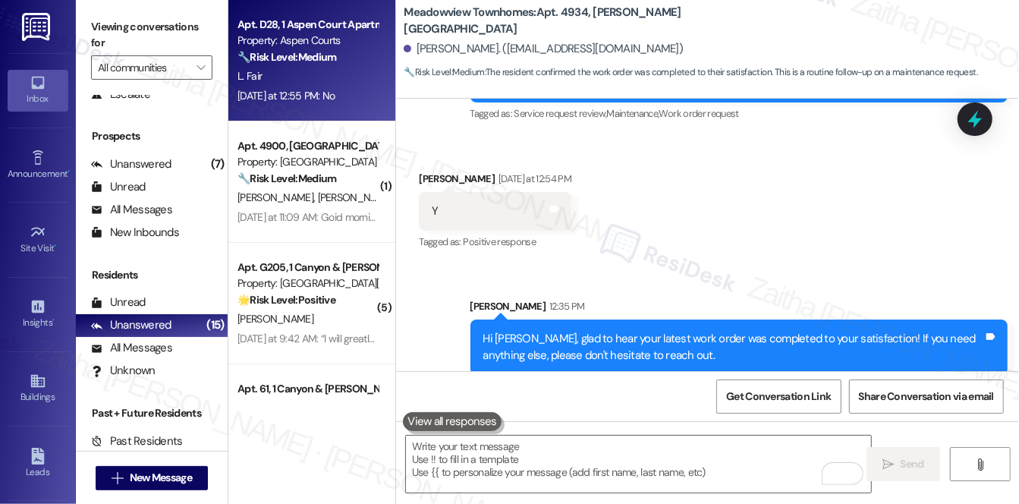
click at [323, 75] on div "L. Fair" at bounding box center [307, 76] width 143 height 19
type textarea "Fetching suggested responses. Please feel free to read through the conversation…"
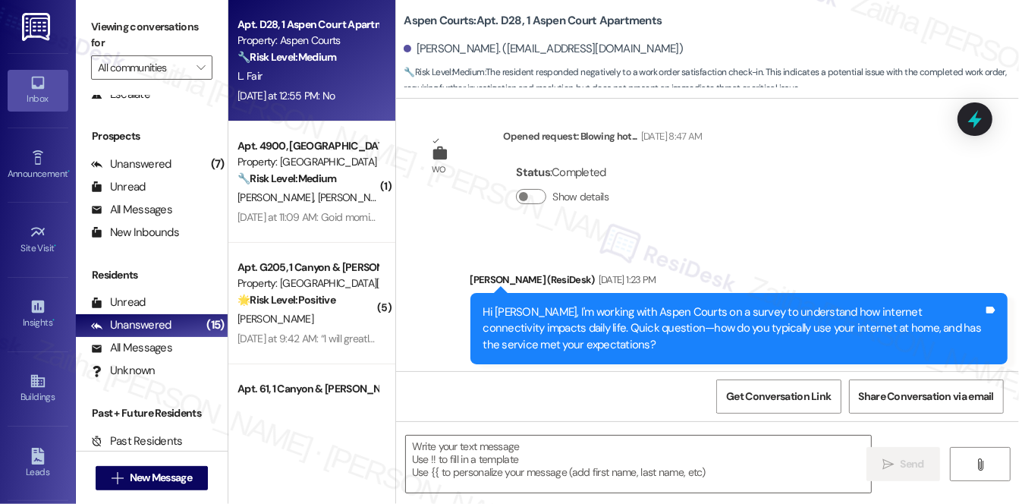
scroll to position [5772, 0]
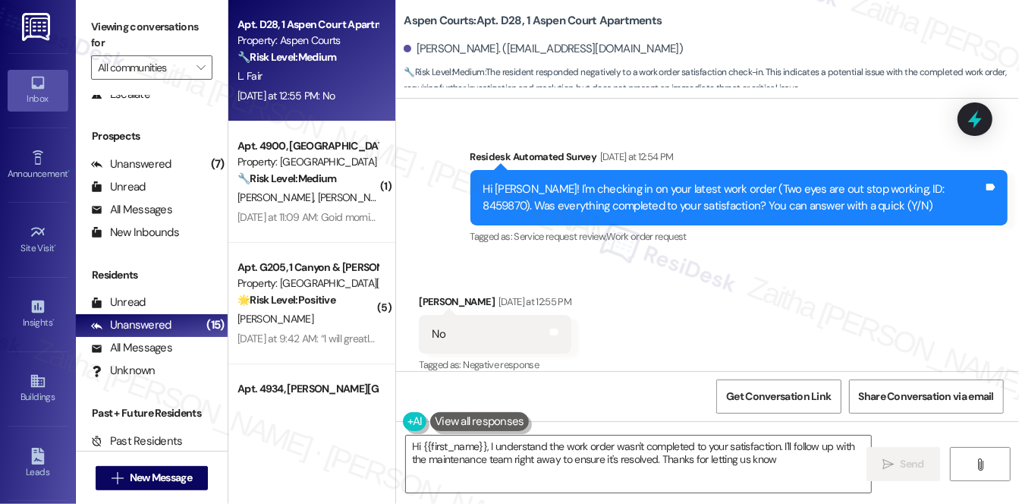
type textarea "Hi {{first_name}}, I understand the work order wasn't completed to your satisfa…"
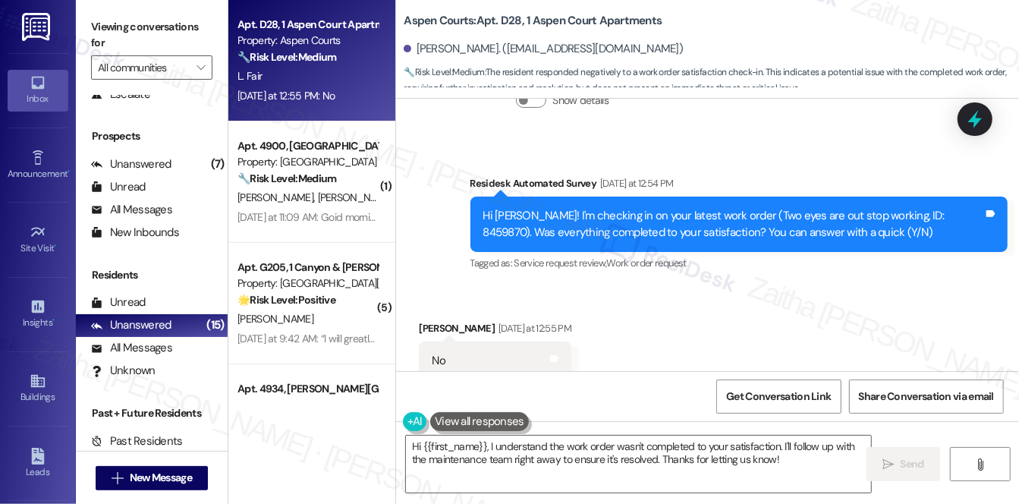
scroll to position [5773, 0]
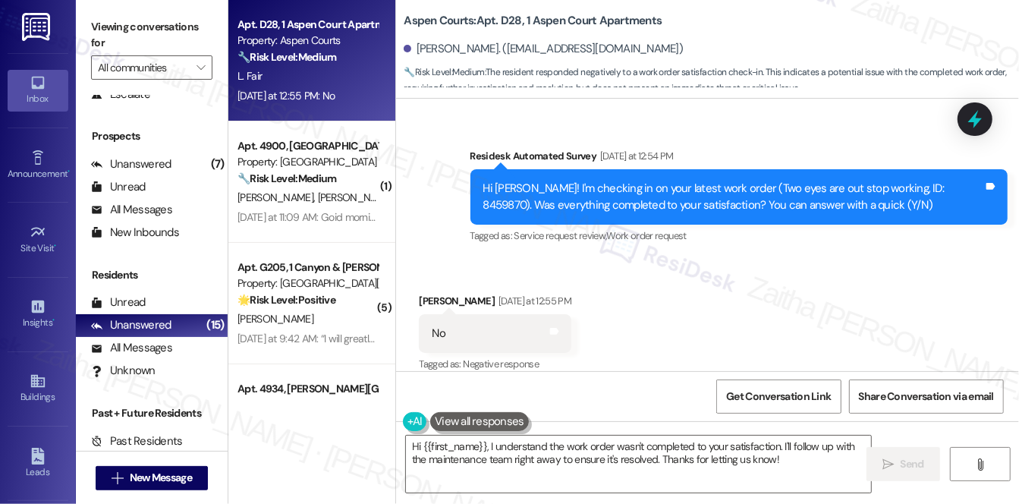
drag, startPoint x: 967, startPoint y: 117, endPoint x: 938, endPoint y: 132, distance: 32.6
click at [966, 116] on icon at bounding box center [975, 119] width 20 height 20
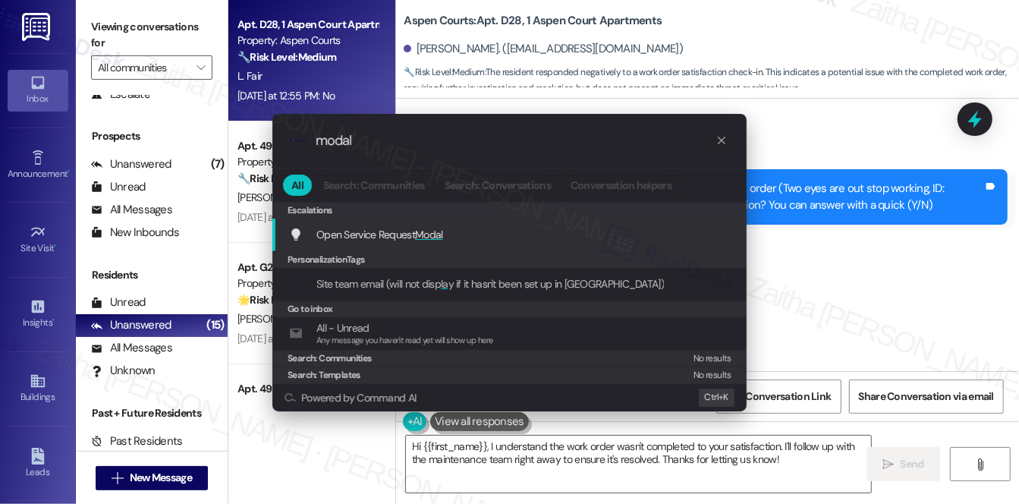
click at [437, 230] on span "Modal" at bounding box center [429, 235] width 28 height 14
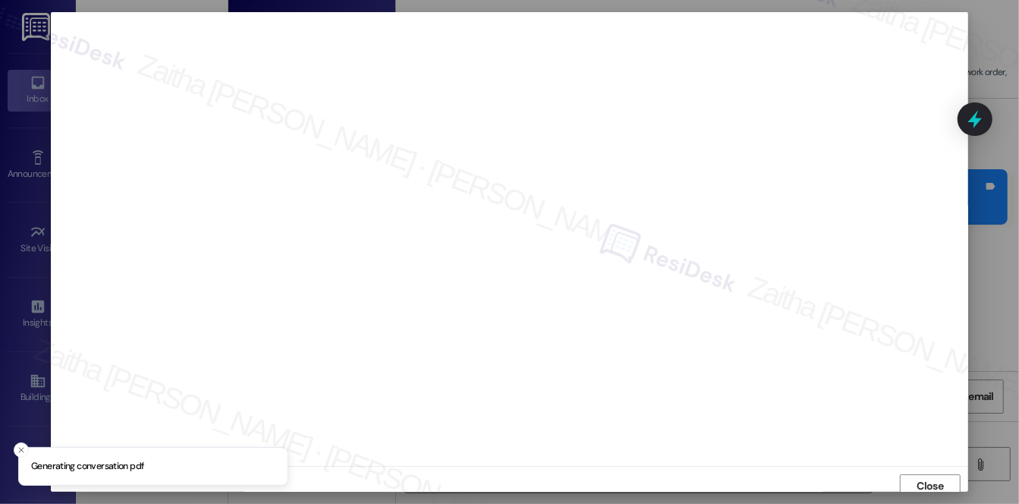
scroll to position [6, 0]
click at [920, 483] on span "Close" at bounding box center [930, 480] width 27 height 16
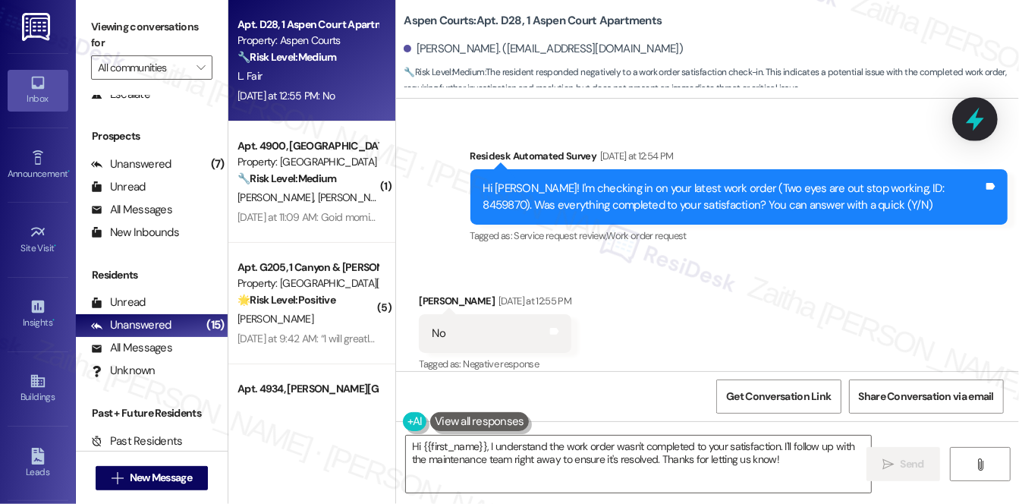
click at [974, 115] on icon at bounding box center [975, 120] width 18 height 24
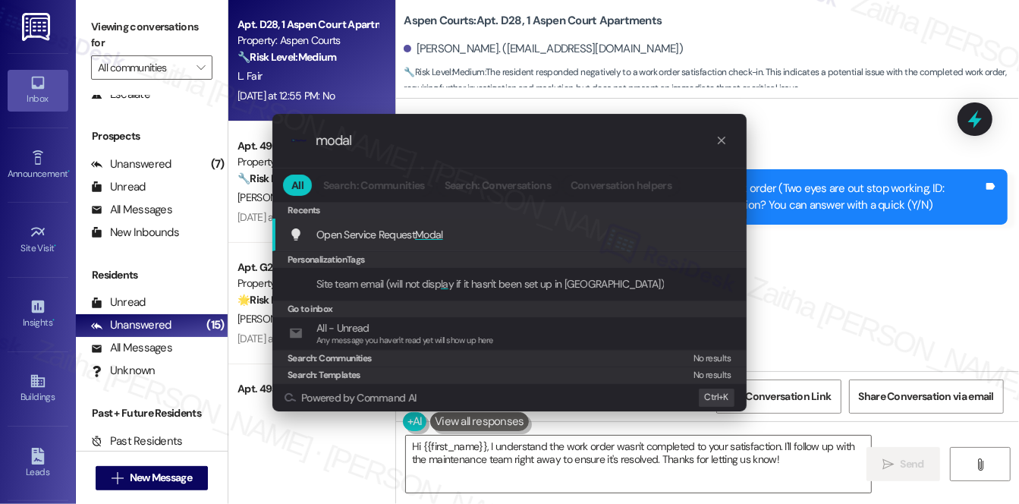
type input "modal"
click at [433, 231] on span "Modal" at bounding box center [429, 235] width 28 height 14
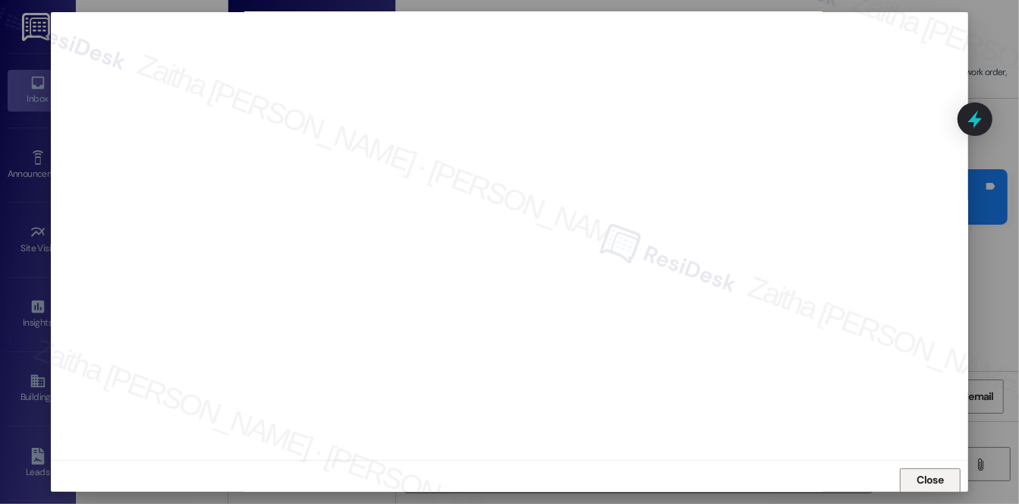
click at [917, 477] on span "Close" at bounding box center [930, 480] width 27 height 16
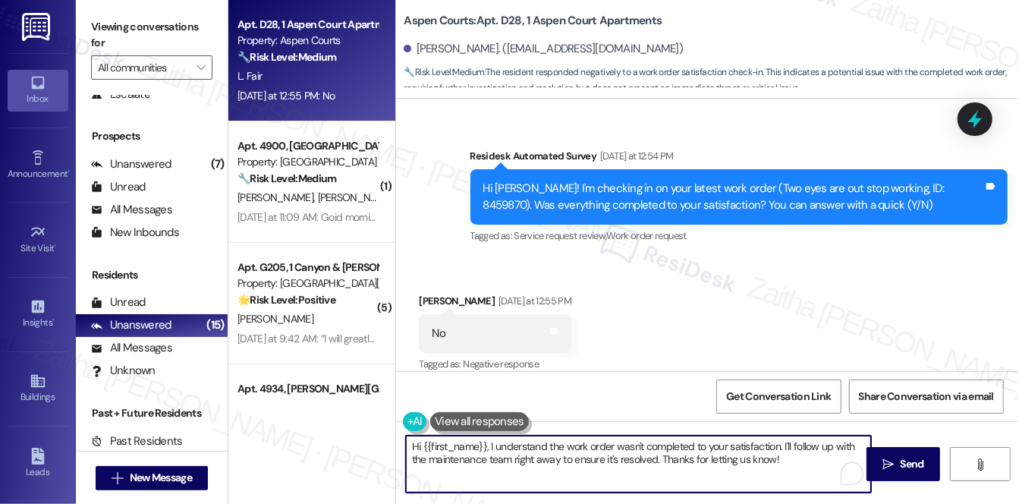
drag, startPoint x: 782, startPoint y: 443, endPoint x: 788, endPoint y: 454, distance: 12.2
click at [788, 454] on textarea "Hi {{first_name}}, I understand the work order wasn't completed to your satisfa…" at bounding box center [638, 464] width 465 height 57
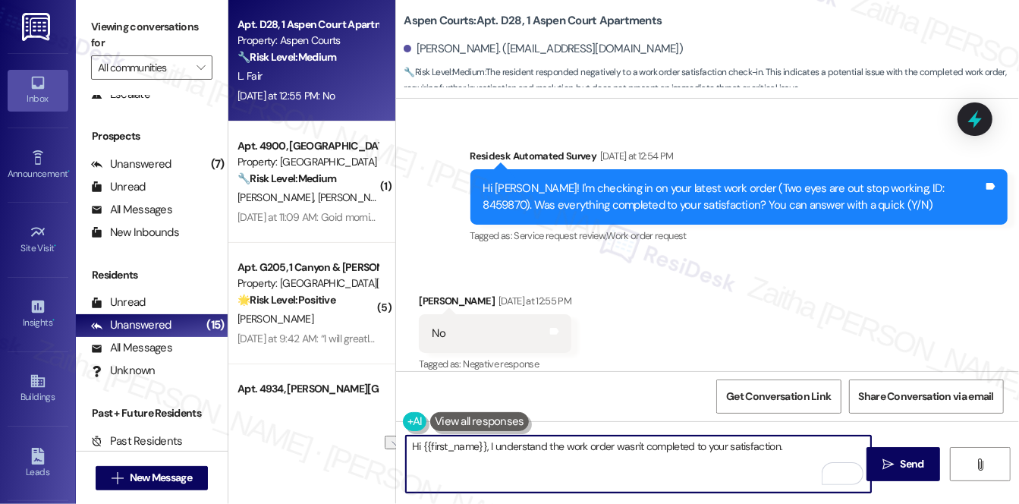
drag, startPoint x: 499, startPoint y: 442, endPoint x: 799, endPoint y: 448, distance: 299.8
click at [799, 448] on textarea "Hi {{first_name}}, I understand the work order wasn't completed to your satisfa…" at bounding box center [638, 464] width 465 height 57
paste textarea "I understand the work order wasn't completed to your satisfaction. Can you plea…"
click at [792, 444] on textarea "Hi {{first_name}}, I understand the work order wasn't completed to your satisfa…" at bounding box center [638, 464] width 465 height 57
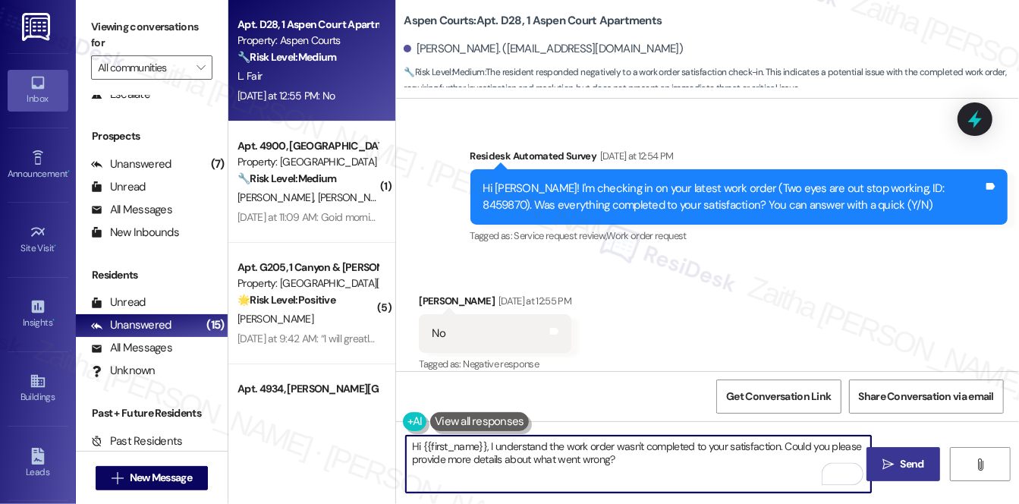
type textarea "Hi {{first_name}}, I understand the work order wasn't completed to your satisfa…"
click at [916, 467] on span "Send" at bounding box center [912, 464] width 24 height 16
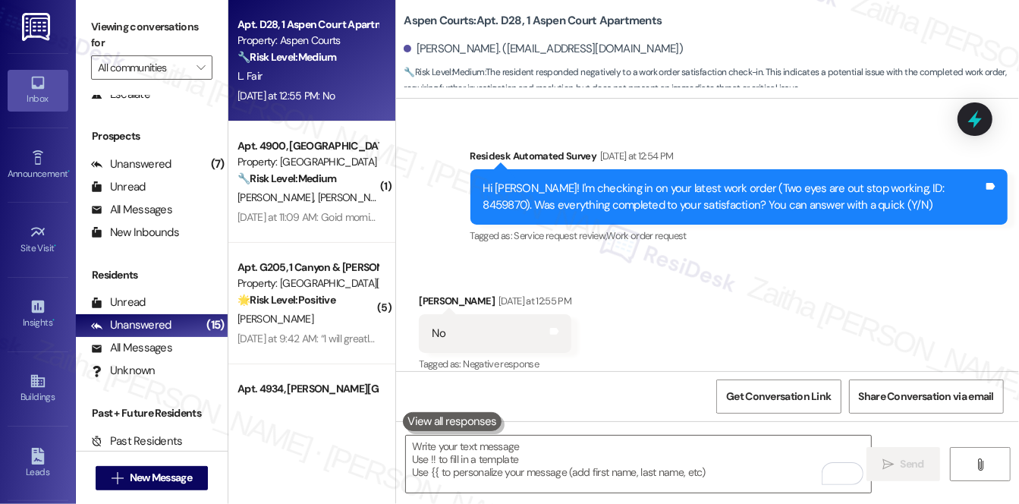
scroll to position [5772, 0]
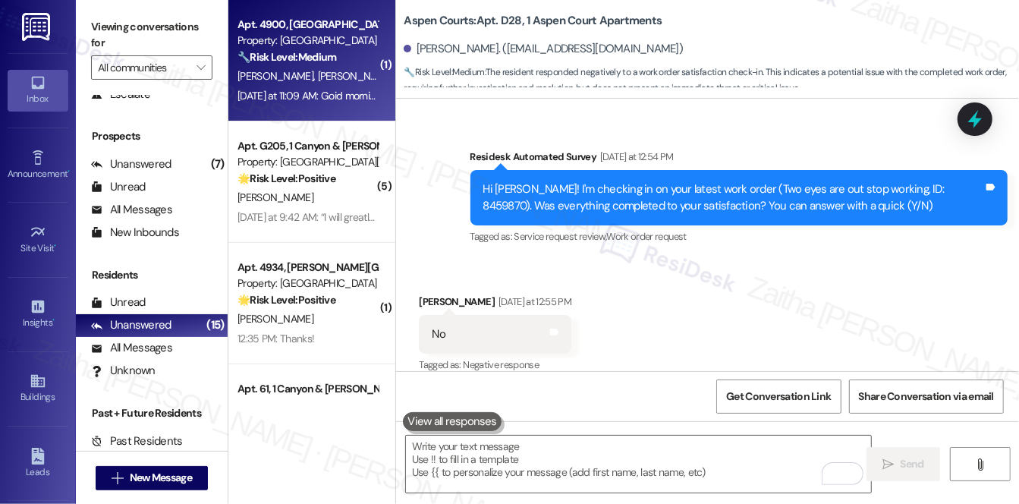
click at [353, 81] on div "N. Ellis T. Brooks" at bounding box center [307, 76] width 143 height 19
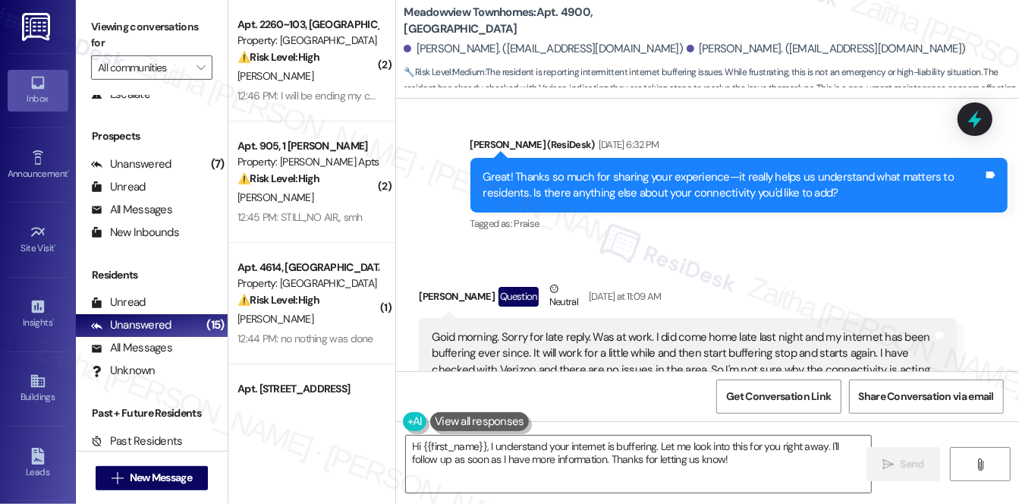
scroll to position [2744, 0]
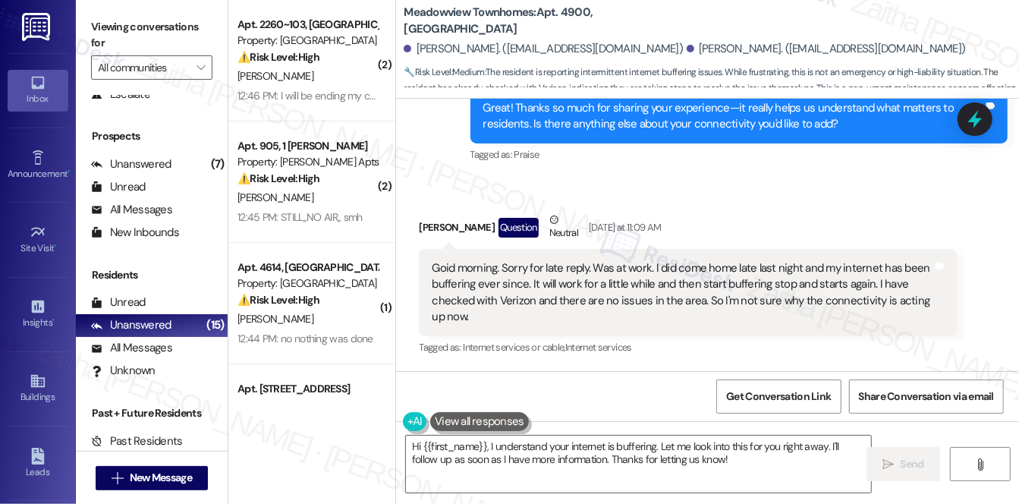
click at [431, 225] on div "Tannette Brooks Question Neutral Yesterday at 11:09 AM" at bounding box center [688, 230] width 538 height 37
copy div "Tannette"
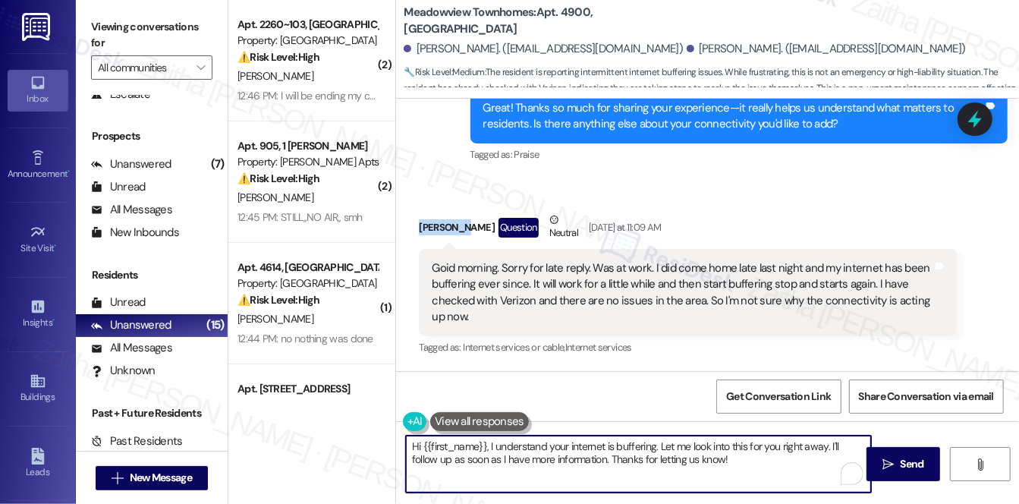
click at [469, 439] on textarea "Hi {{first_name}}, I understand your internet is buffering. Let me look into th…" at bounding box center [638, 464] width 465 height 57
click at [470, 439] on textarea "Hi {{first_name}}, I understand your internet is buffering. Let me look into th…" at bounding box center [638, 464] width 465 height 57
paste textarea "Tannette"
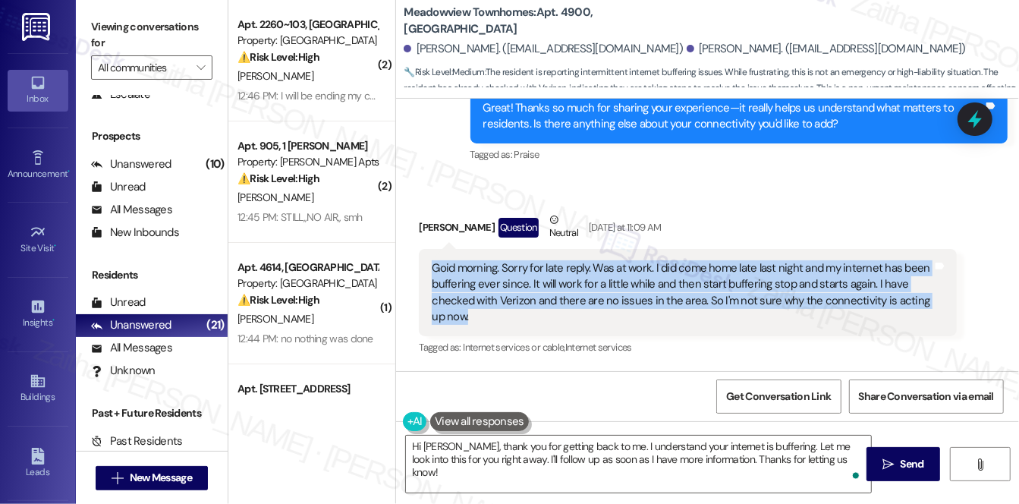
drag, startPoint x: 423, startPoint y: 264, endPoint x: 496, endPoint y: 313, distance: 87.3
click at [496, 313] on div "Goid morning. Sorry for late reply. Was at work. I did come home late last nigh…" at bounding box center [688, 293] width 538 height 88
copy div "Goid morning. Sorry for late reply. Was at work. I did come home late last nigh…"
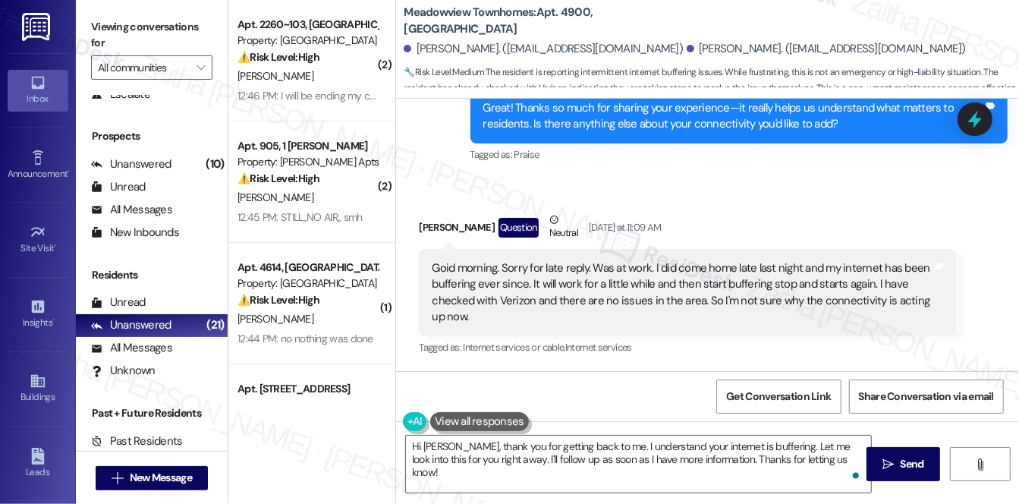
click at [584, 179] on div "Received via SMS Tannette Brooks Question Neutral Yesterday at 11:09 AM Goid mo…" at bounding box center [707, 274] width 623 height 193
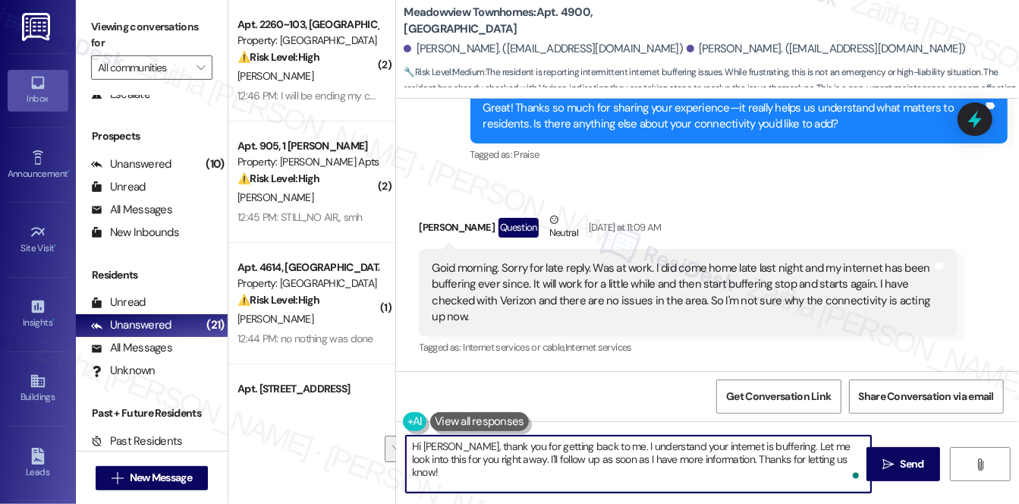
drag, startPoint x: 783, startPoint y: 444, endPoint x: 839, endPoint y: 455, distance: 57.3
click at [839, 455] on textarea "Hi Tannette, thank you for getting back to me. I understand your internet is bu…" at bounding box center [638, 464] width 465 height 57
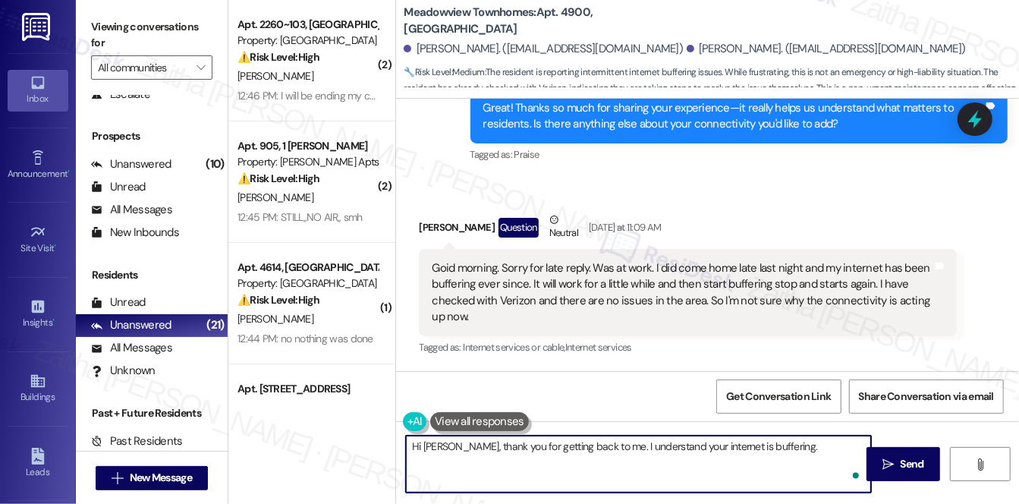
paste textarea "The best next step would be to continue working with Verizon directly so they c…"
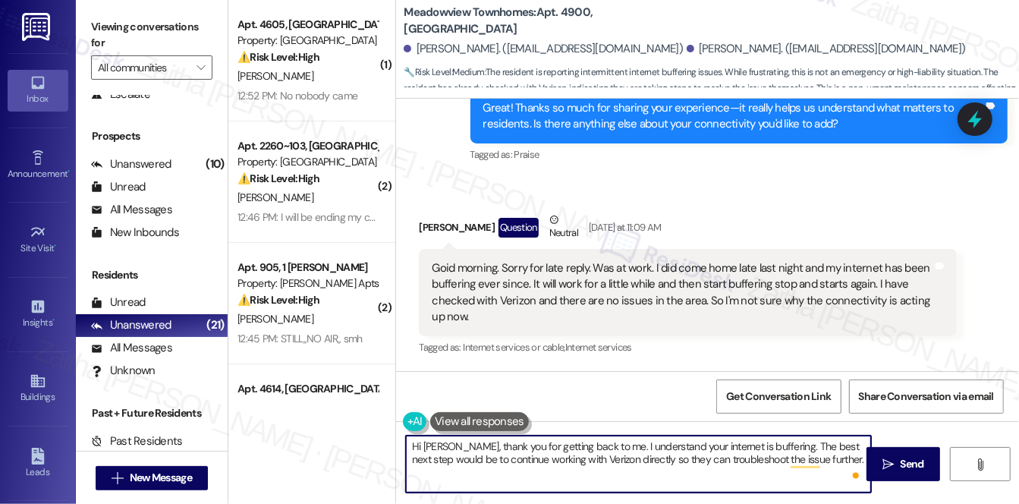
paste textarea "I appreciate the time and feedback you’ve shared about your connectivity experi…"
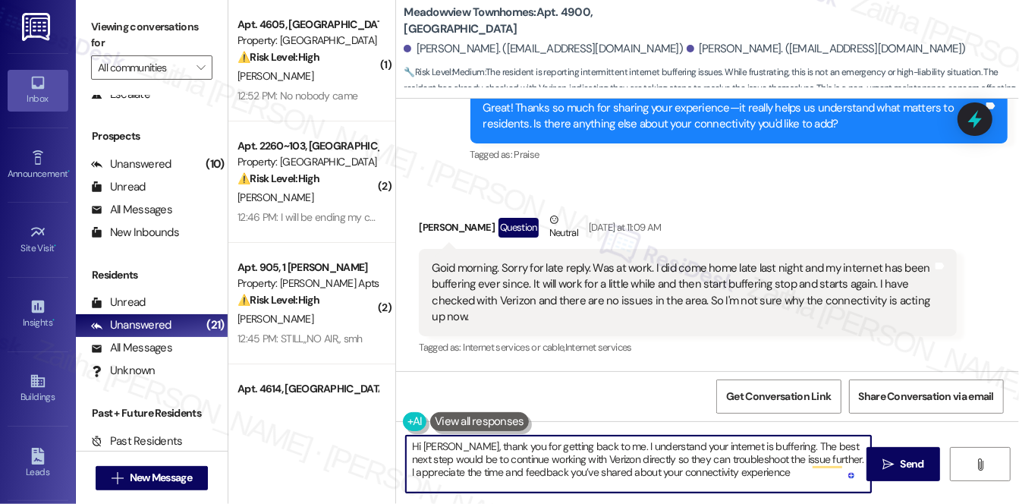
click at [797, 476] on textarea "Hi Tannette, thank you for getting back to me. I understand your internet is bu…" at bounding box center [638, 464] width 465 height 57
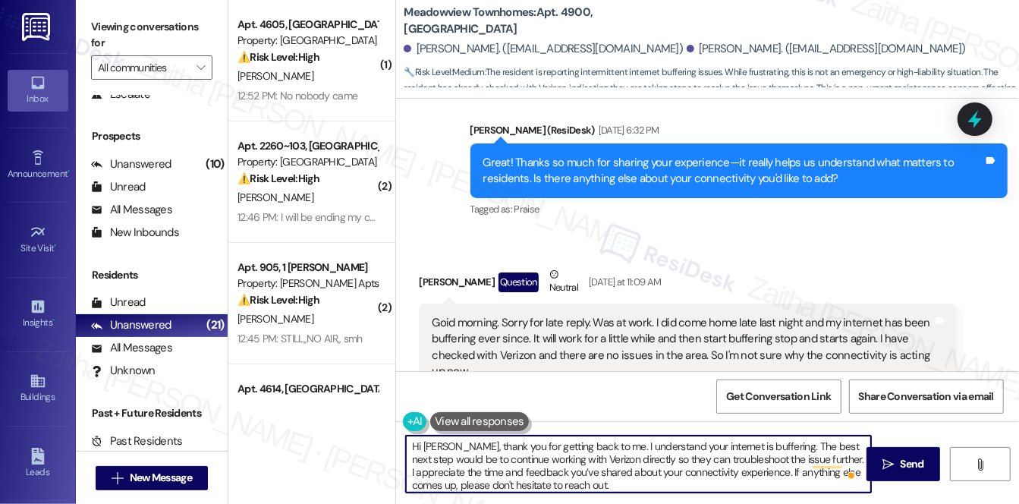
scroll to position [2675, 0]
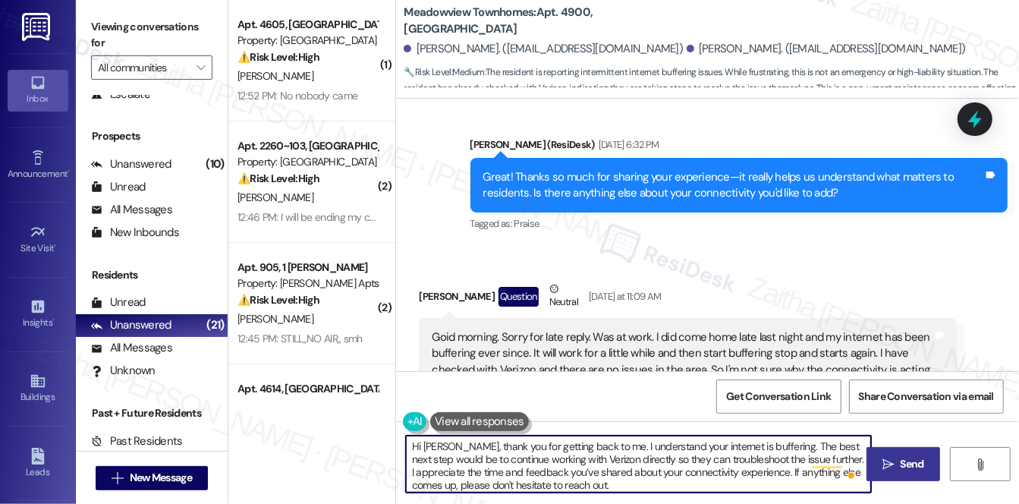
type textarea "Hi Tannette, thank you for getting back to me. I understand your internet is bu…"
click at [908, 458] on span "Send" at bounding box center [912, 464] width 24 height 16
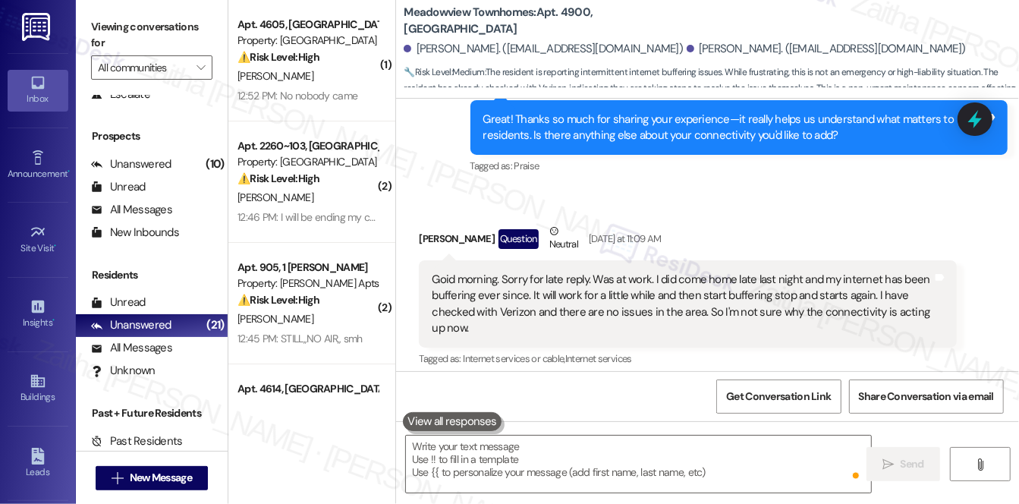
scroll to position [2744, 0]
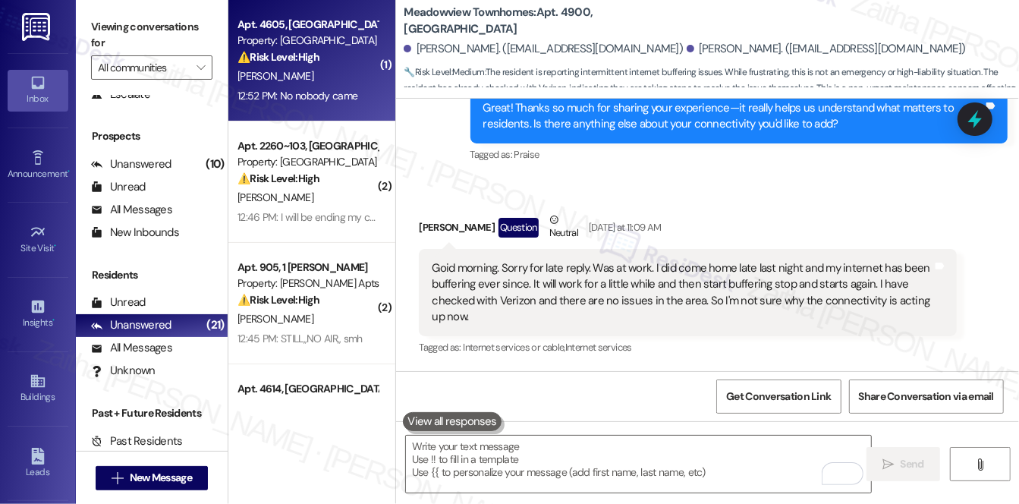
click at [352, 83] on div "[PERSON_NAME]" at bounding box center [307, 76] width 143 height 19
type textarea "Fetching suggested responses. Please feel free to read through the conversation…"
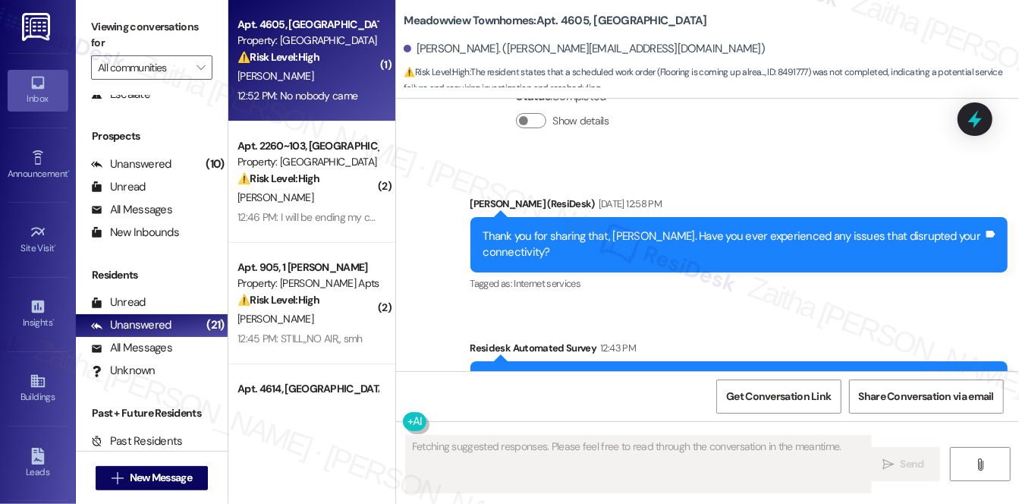
scroll to position [2195, 0]
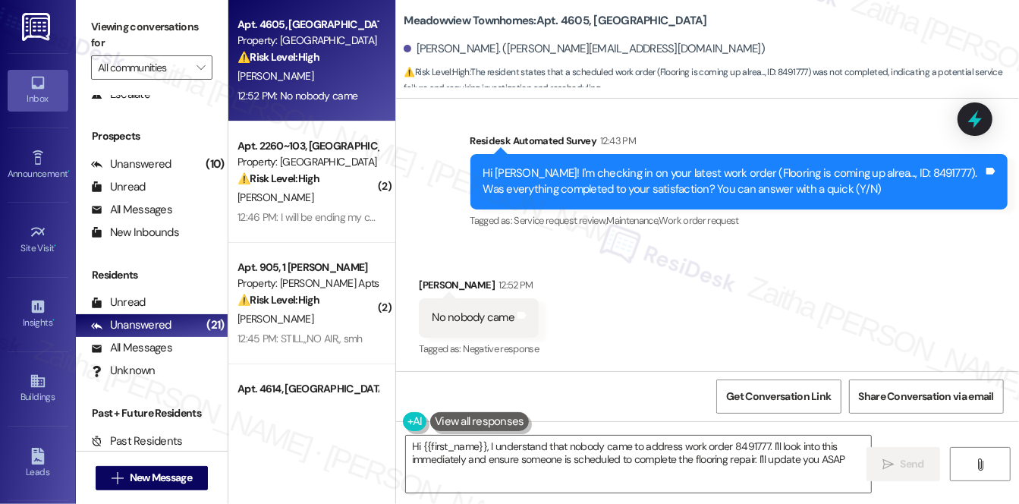
type textarea "Hi {{first_name}}, I understand that nobody came to address work order 8491777.…"
click at [977, 124] on icon at bounding box center [975, 120] width 18 height 24
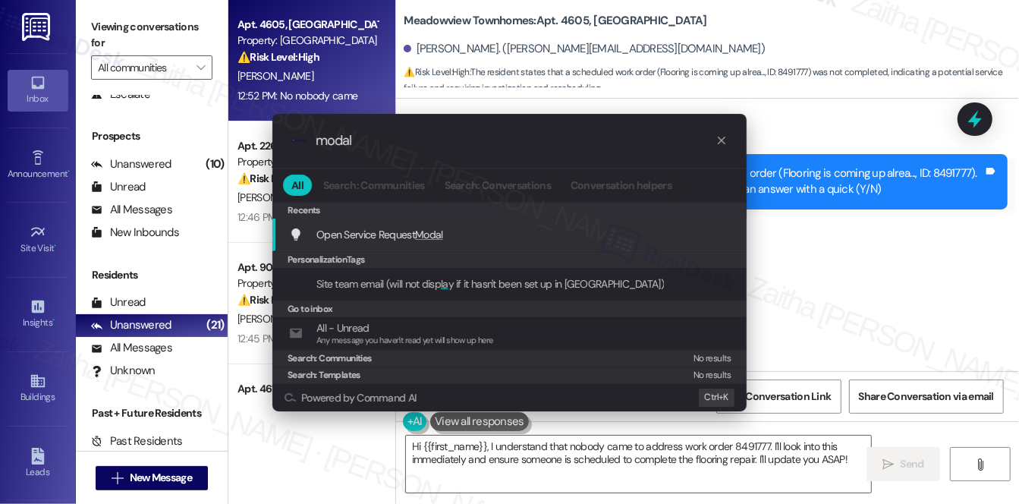
type input "modal"
click at [435, 236] on span "Modal" at bounding box center [429, 235] width 28 height 14
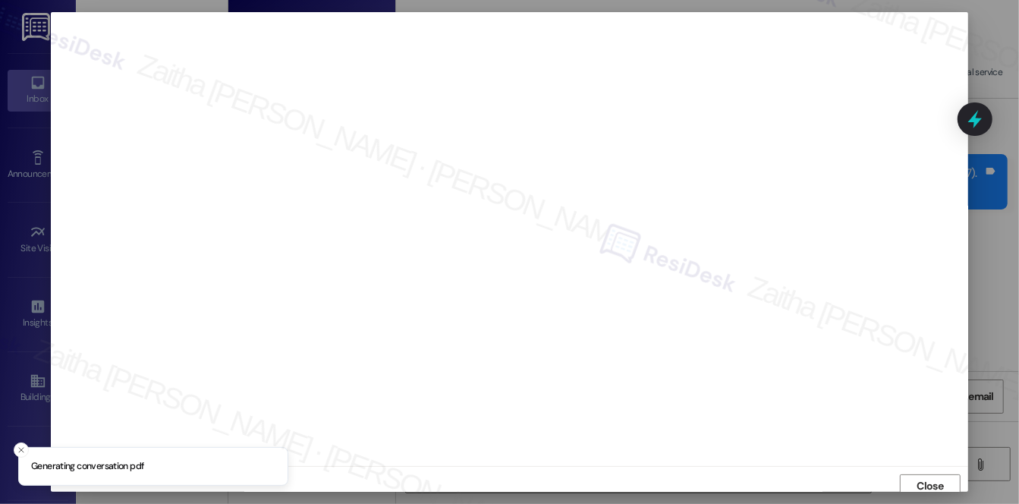
scroll to position [6, 0]
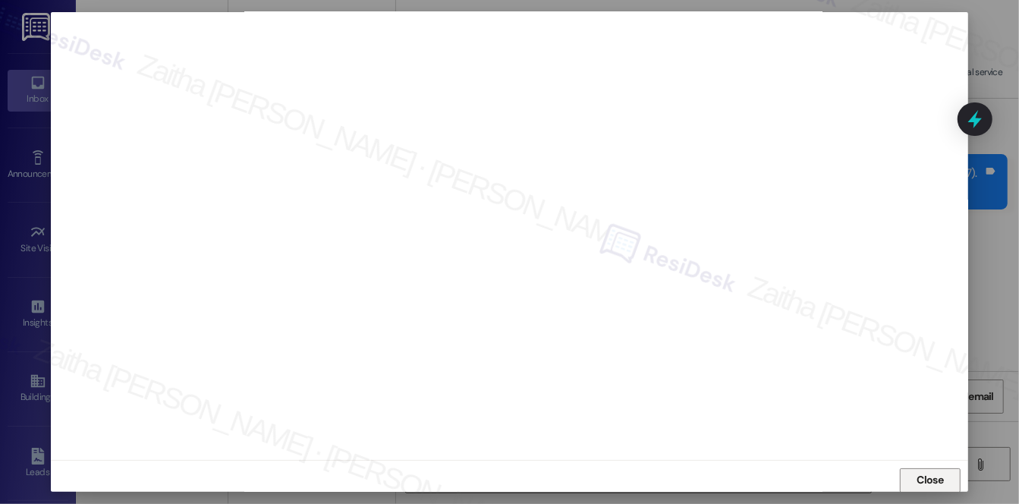
click at [920, 482] on span "Close" at bounding box center [930, 480] width 27 height 16
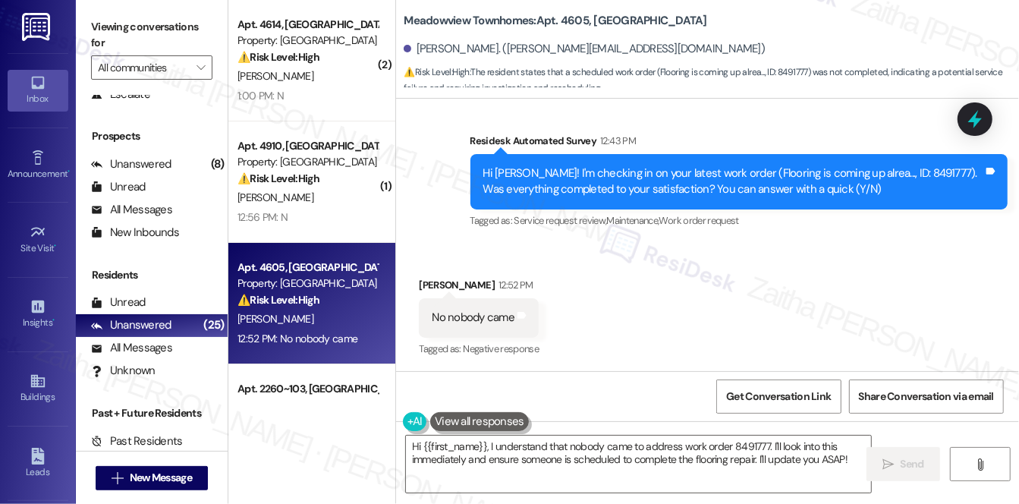
click at [892, 171] on div "Hi [PERSON_NAME]! I'm checking in on your latest work order (Flooring is coming…" at bounding box center [733, 181] width 501 height 33
copy div "8491777"
click at [769, 302] on div "Received via SMS Nicole Johnson 12:52 PM No nobody came Tags and notes Tagged a…" at bounding box center [707, 307] width 623 height 128
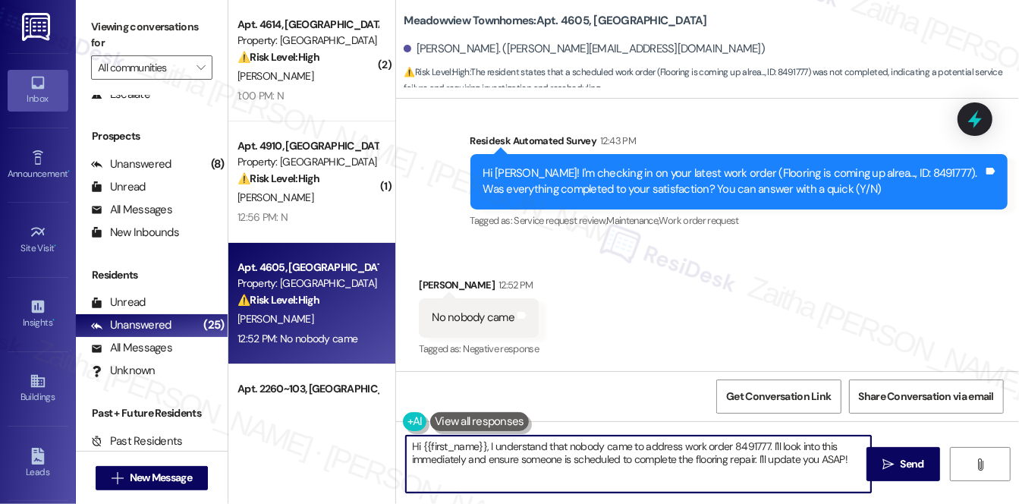
click at [417, 445] on textarea "Hi {{first_name}}, I understand that nobody came to address work order 8491777.…" at bounding box center [638, 464] width 465 height 57
click at [605, 451] on textarea "Hi {{first_name}}, I understand that nobody came to address work order 8491777.…" at bounding box center [638, 464] width 465 height 57
drag, startPoint x: 769, startPoint y: 442, endPoint x: 855, endPoint y: 454, distance: 87.4
click at [855, 454] on textarea "Hi {{first_name}}, I understand that nobody came to address work order 8491777.…" at bounding box center [638, 464] width 465 height 57
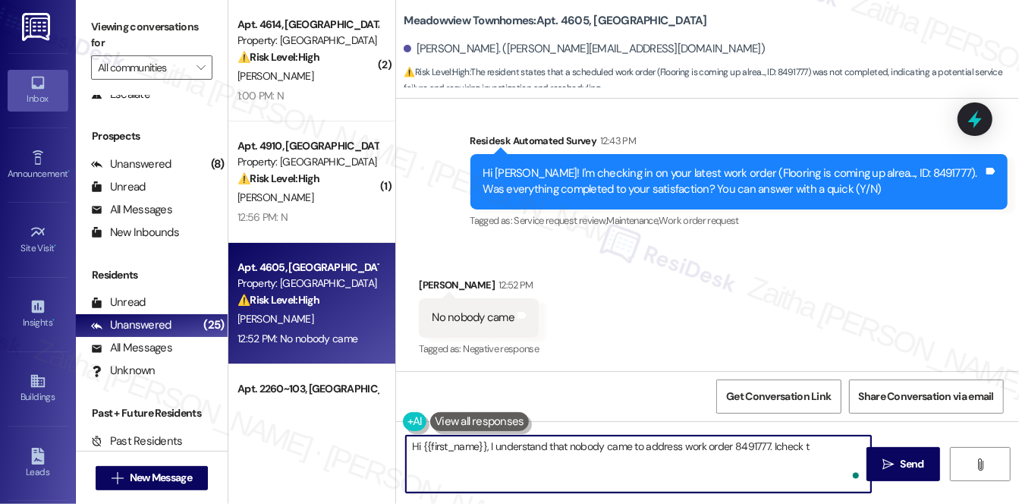
type textarea "Hi {{first_name}}, I understand that nobody came to address work order 8491777.…"
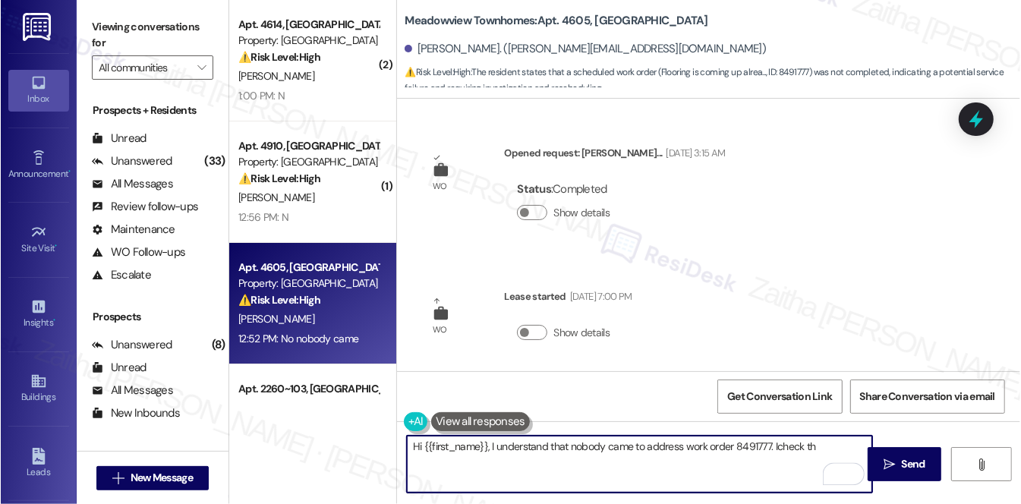
scroll to position [2195, 0]
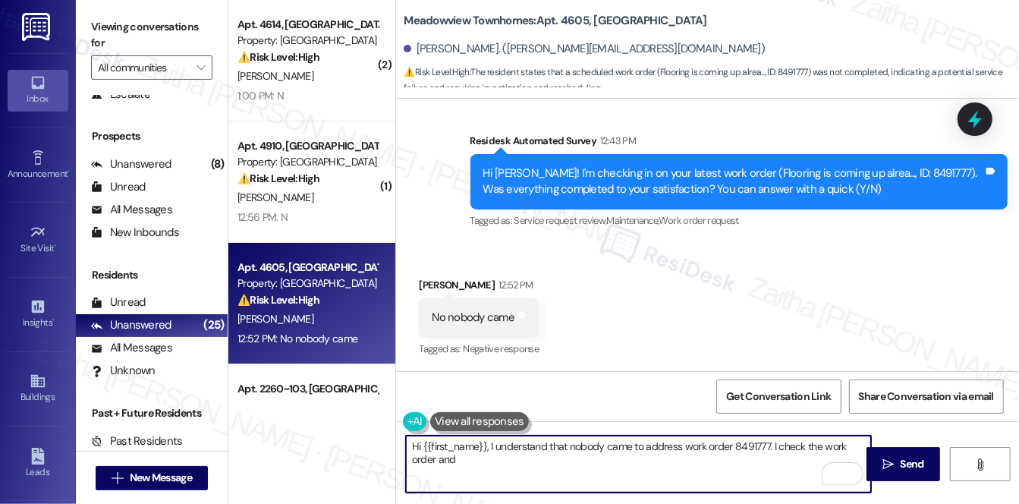
click at [481, 459] on textarea "Hi {{first_name}}, I understand that nobody came to address work order 8491777.…" at bounding box center [638, 464] width 465 height 57
click at [703, 457] on textarea "Hi {{first_name}}, I understand that nobody came to address work order 8491777.…" at bounding box center [638, 464] width 465 height 57
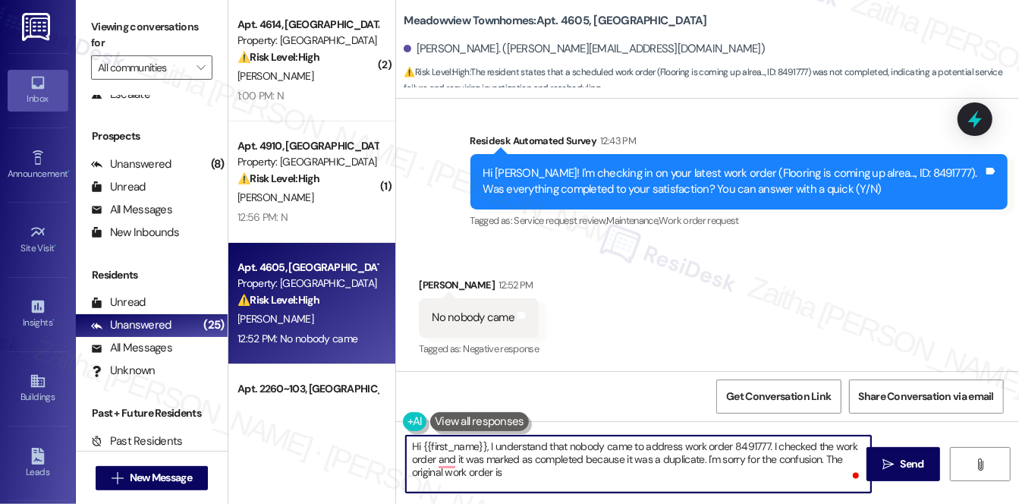
paste textarea "8487571"
type textarea "Hi {{first_name}}, I understand that nobody came to address work order 8491777.…"
drag, startPoint x: 411, startPoint y: 448, endPoint x: 808, endPoint y: 478, distance: 398.8
click at [815, 494] on div "Hi {{first_name}}, I understand that nobody came to address work order 8491777.…" at bounding box center [707, 478] width 623 height 114
